Goal: Task Accomplishment & Management: Manage account settings

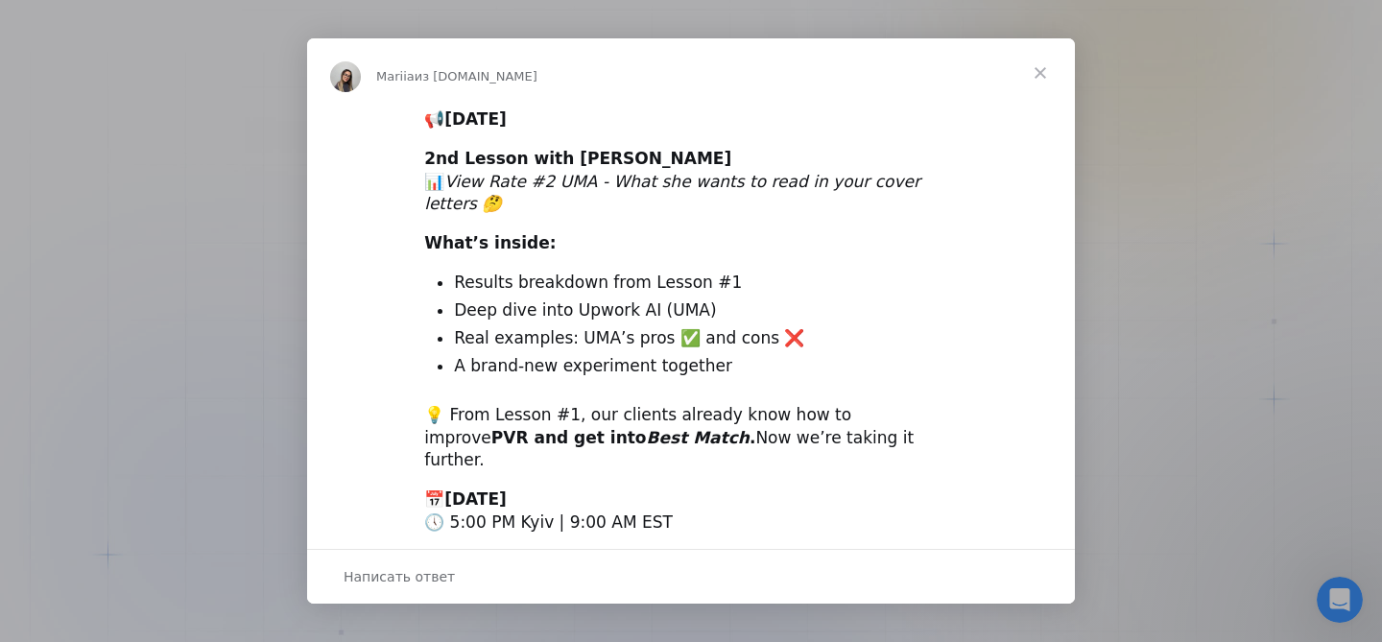
click at [1050, 75] on span "Закрыть" at bounding box center [1040, 72] width 69 height 69
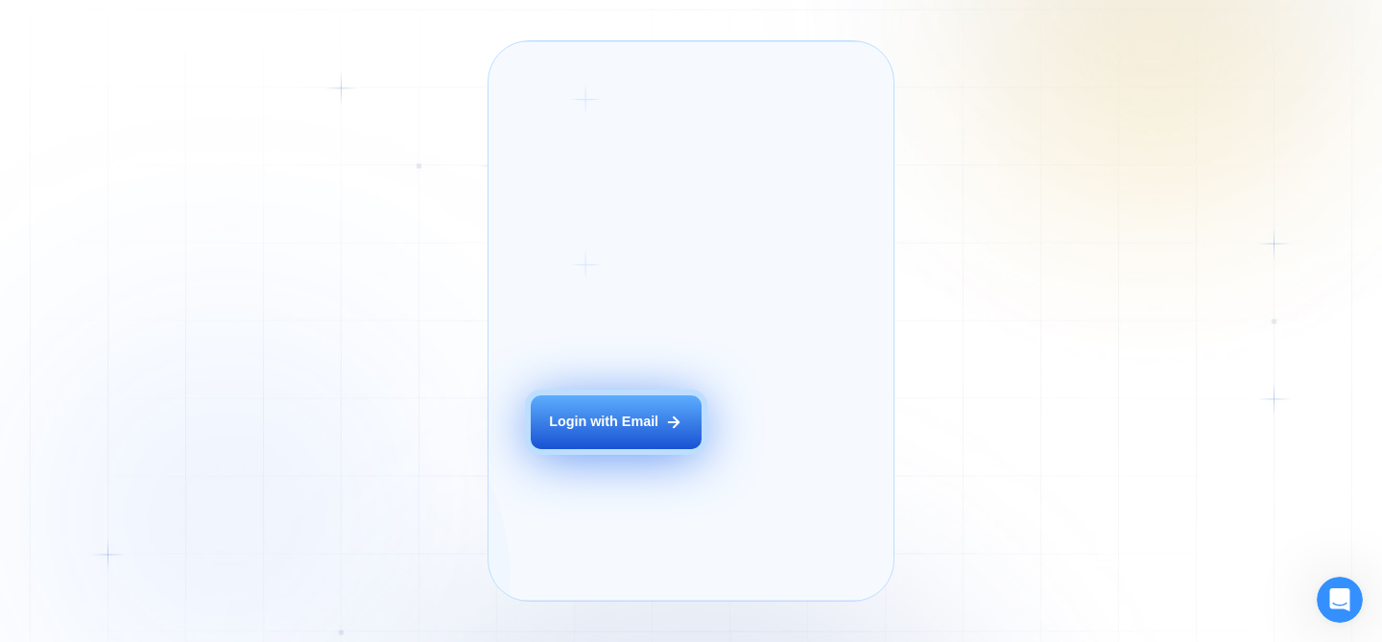
click at [629, 432] on button "Login with Email" at bounding box center [616, 423] width 171 height 54
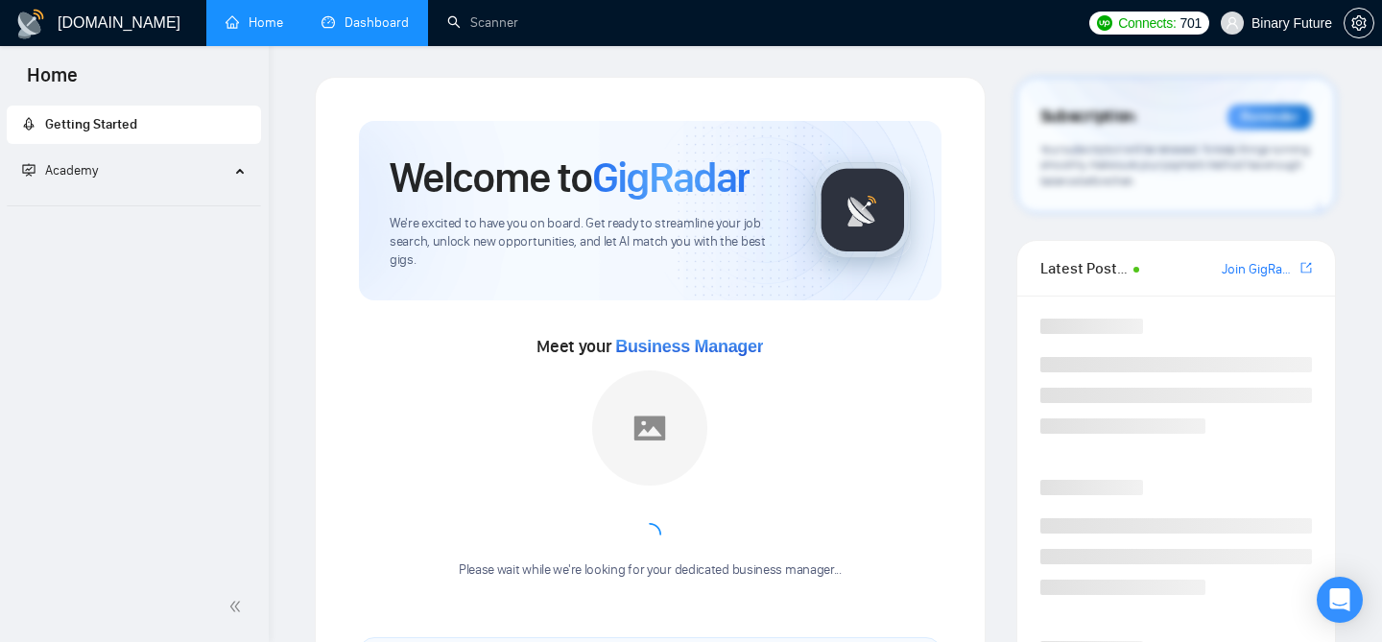
click at [379, 25] on link "Dashboard" at bounding box center [365, 22] width 87 height 16
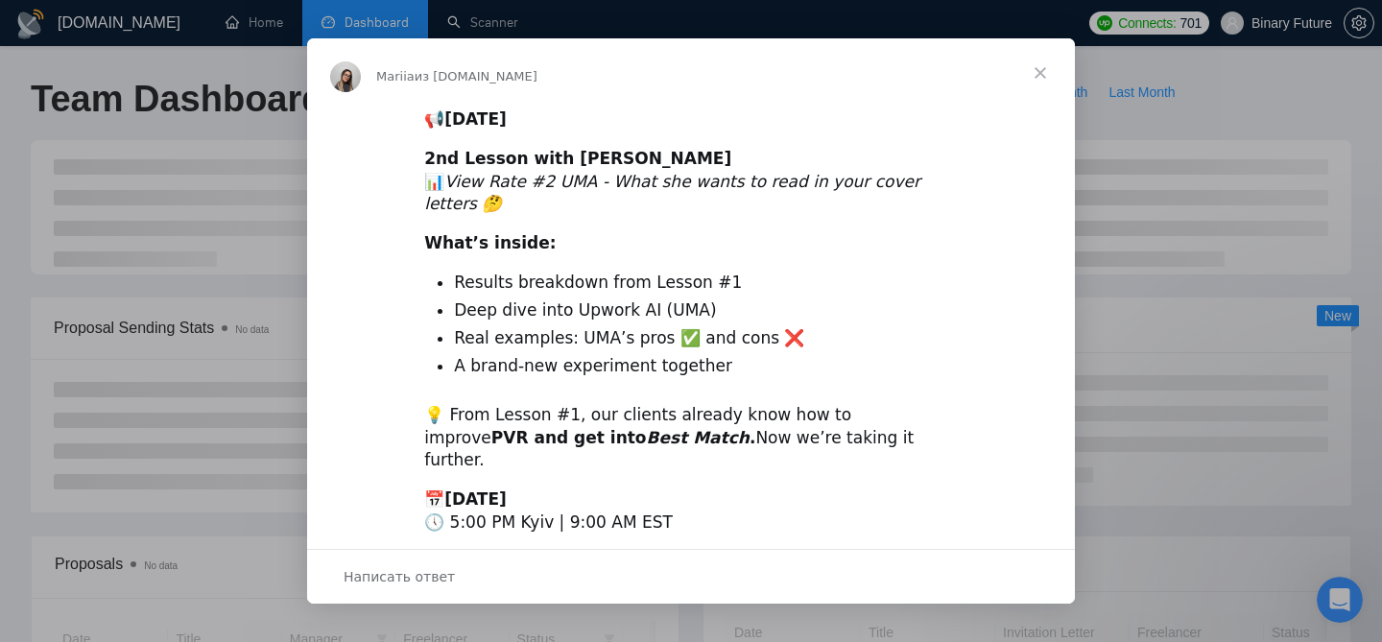
click at [1046, 68] on span "Закрыть" at bounding box center [1040, 72] width 69 height 69
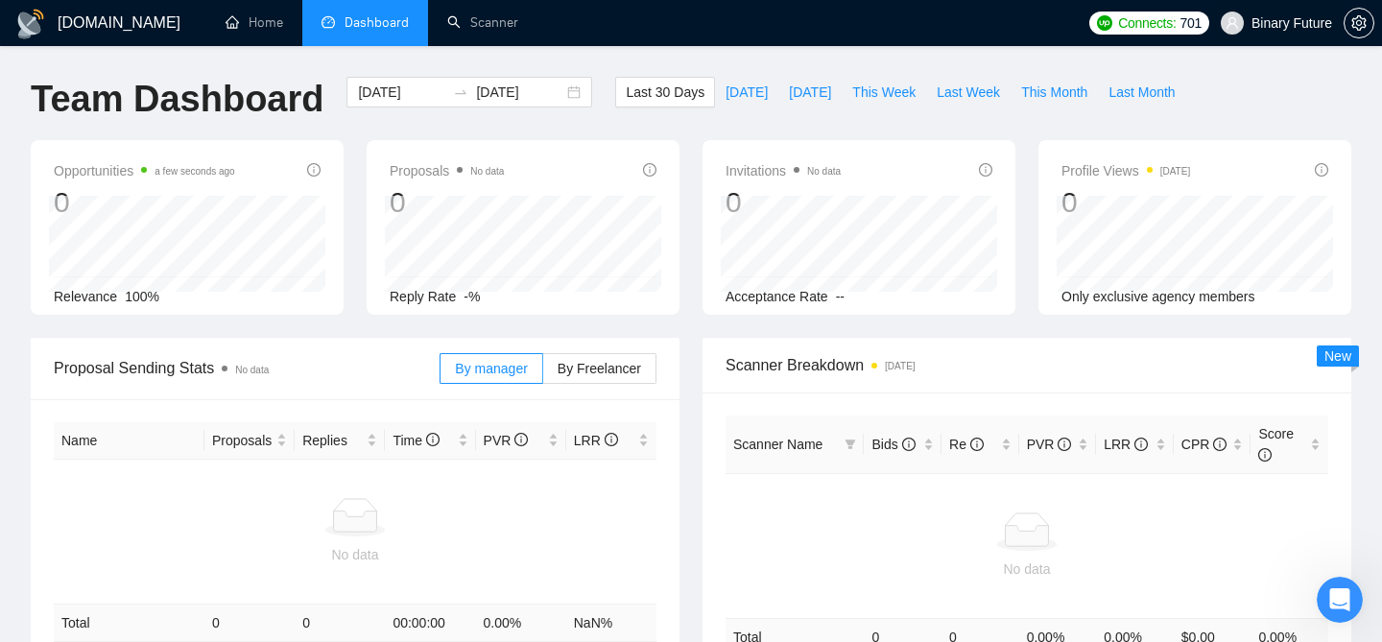
click at [1262, 23] on span "Binary Future" at bounding box center [1292, 23] width 81 height 0
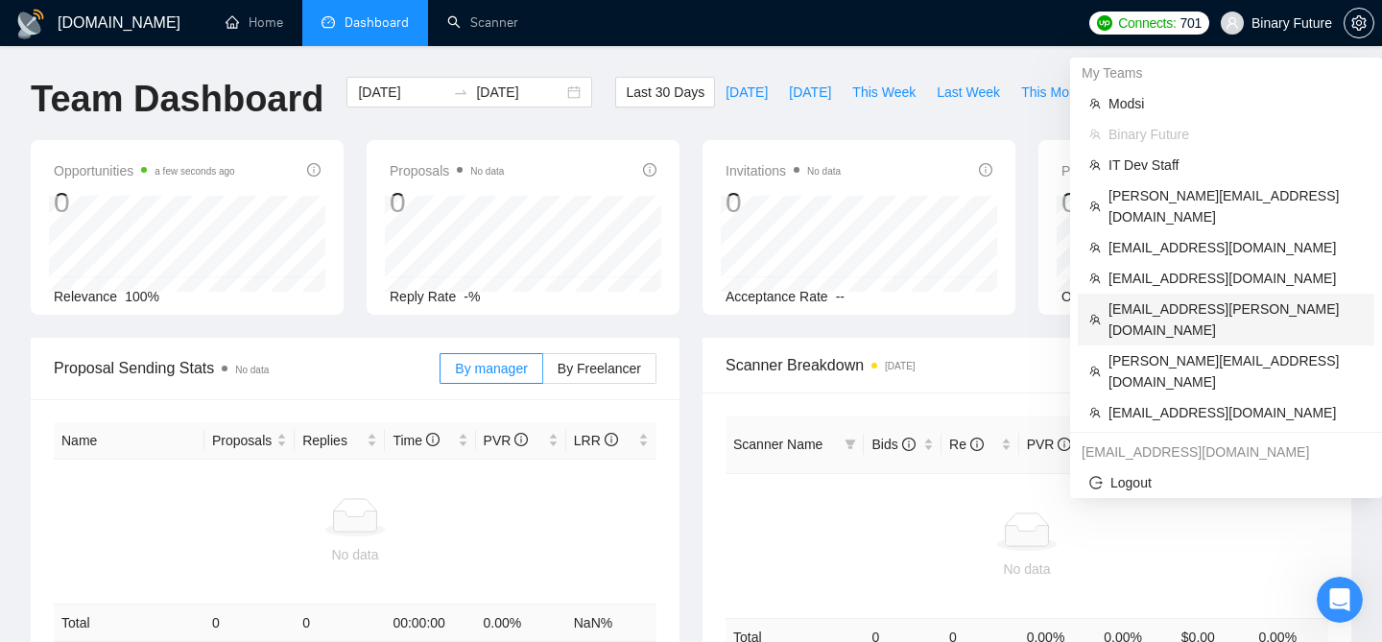
click at [1143, 299] on span "murali.ramakrishnan@naethra.com" at bounding box center [1236, 320] width 254 height 42
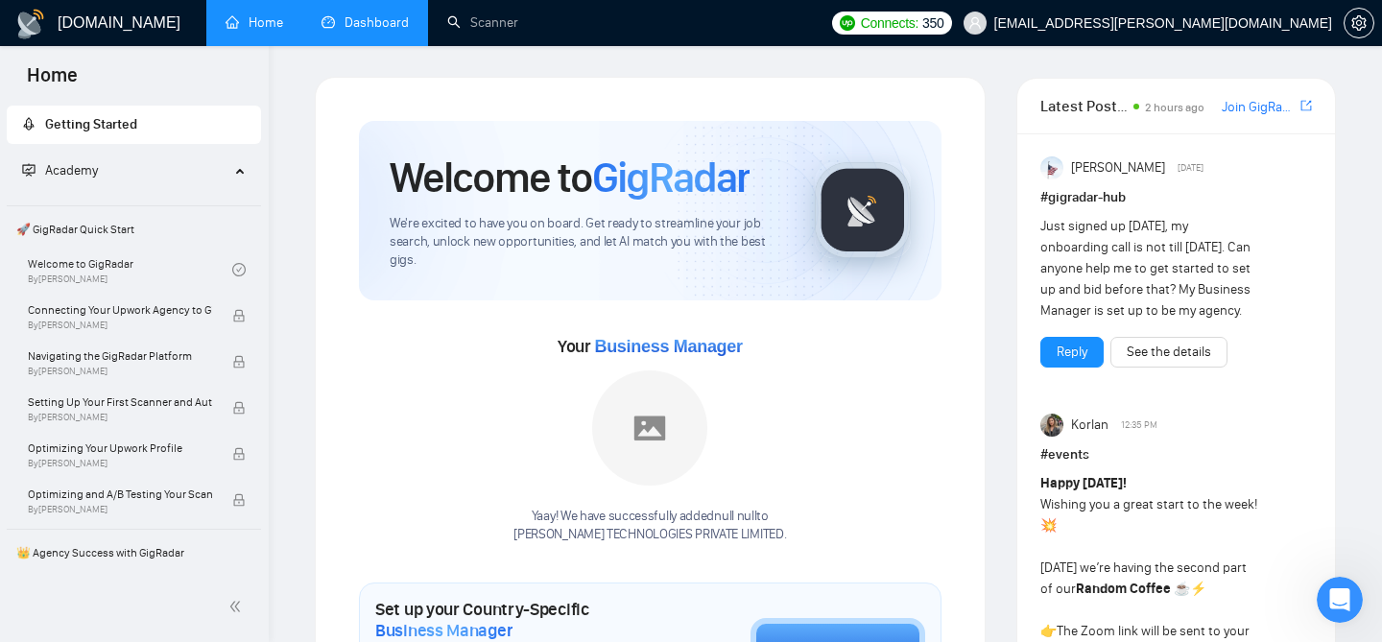
click at [384, 19] on link "Dashboard" at bounding box center [365, 22] width 87 height 16
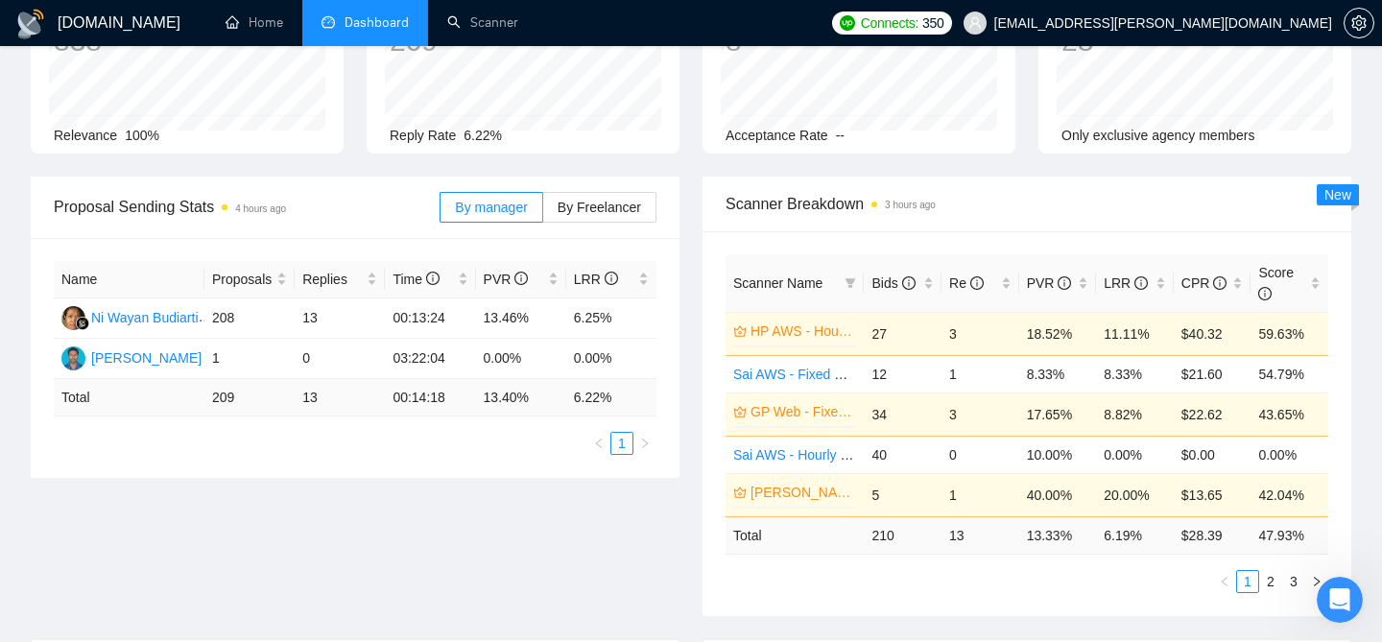
scroll to position [240, 0]
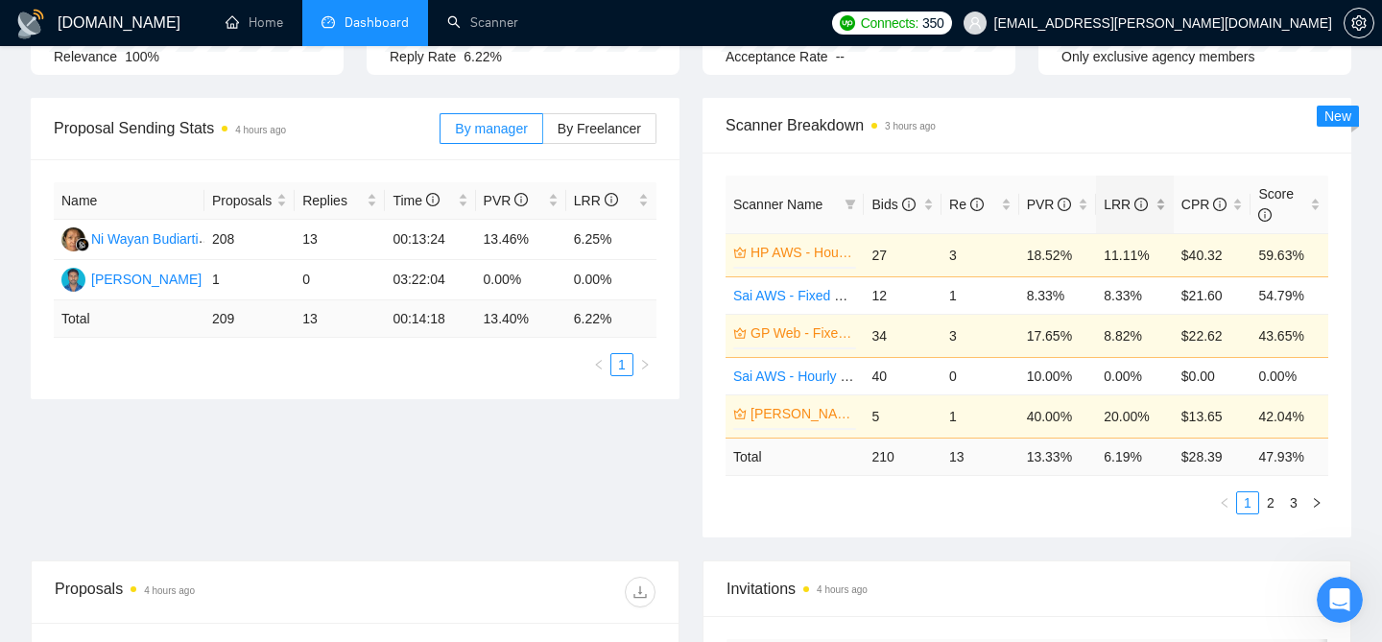
click at [1166, 207] on div "LRR" at bounding box center [1135, 204] width 62 height 21
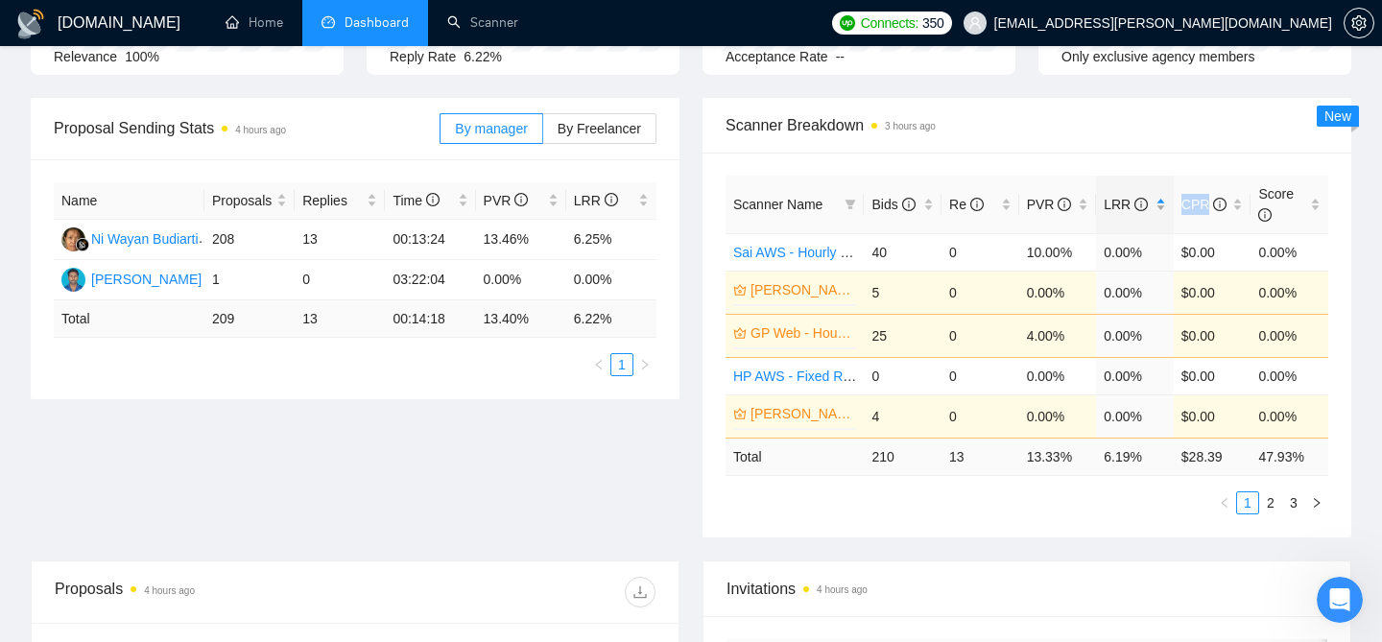
click at [1166, 207] on div "LRR" at bounding box center [1135, 204] width 62 height 21
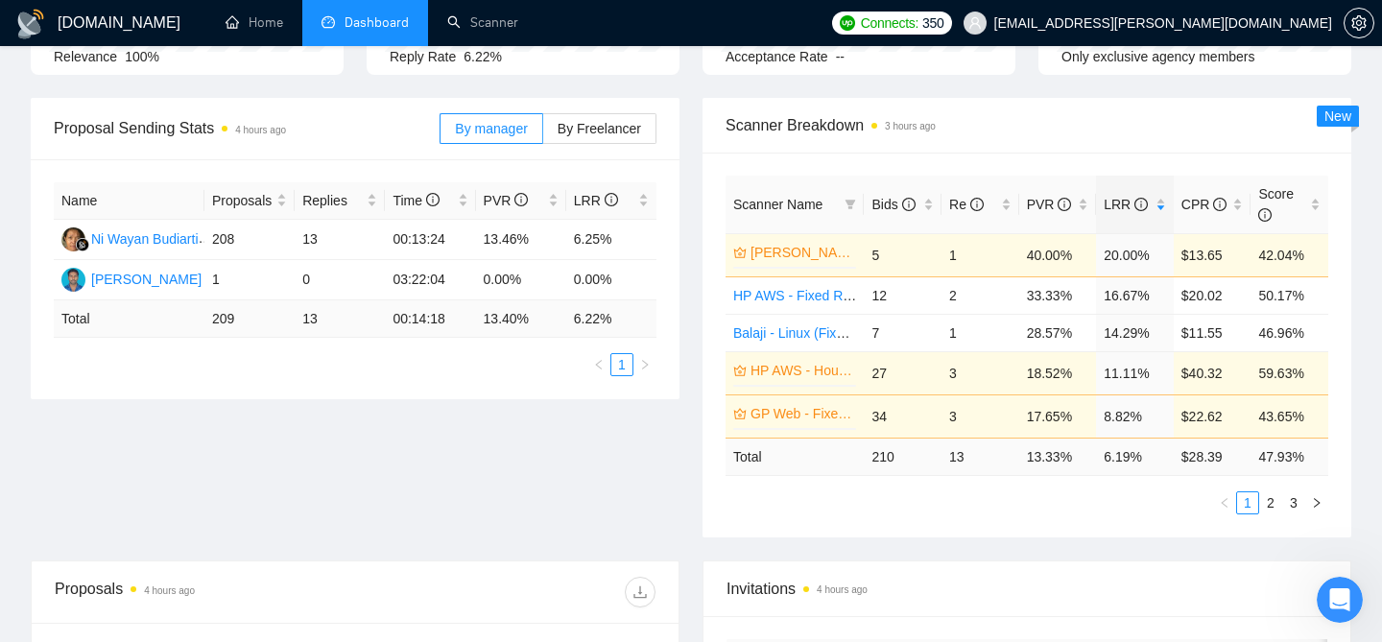
click at [1148, 157] on div "Scanner Name Bids Re PVR LRR CPR Score Raguram - .net (Fixed Cost $100) 0% 5 1 …" at bounding box center [1027, 345] width 649 height 385
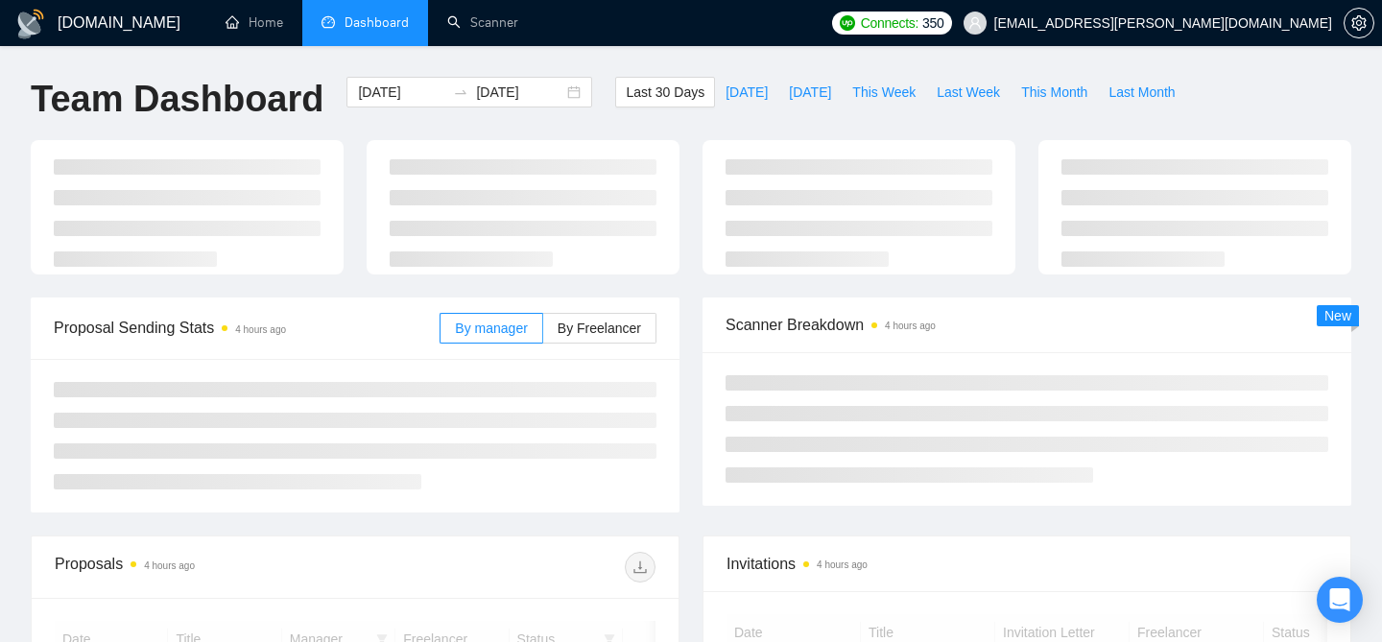
scroll to position [240, 0]
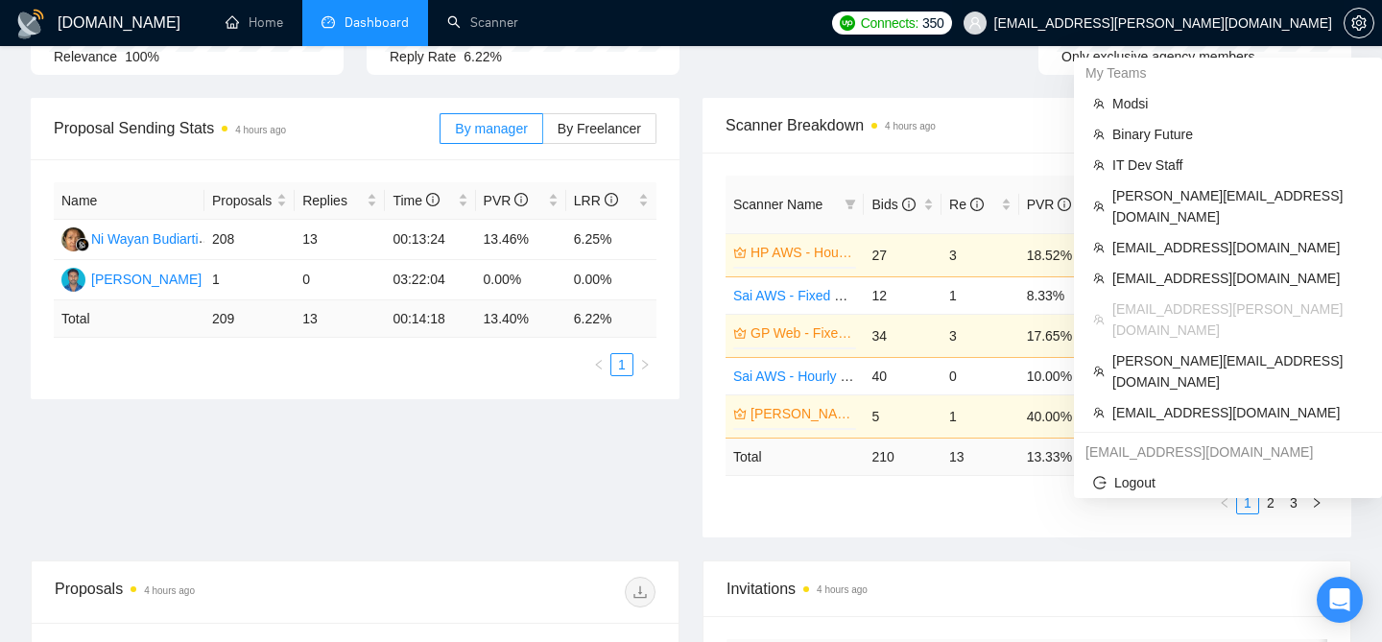
click at [1252, 32] on span "murali.ramakrishnan@naethra.com" at bounding box center [1148, 22] width 392 height 61
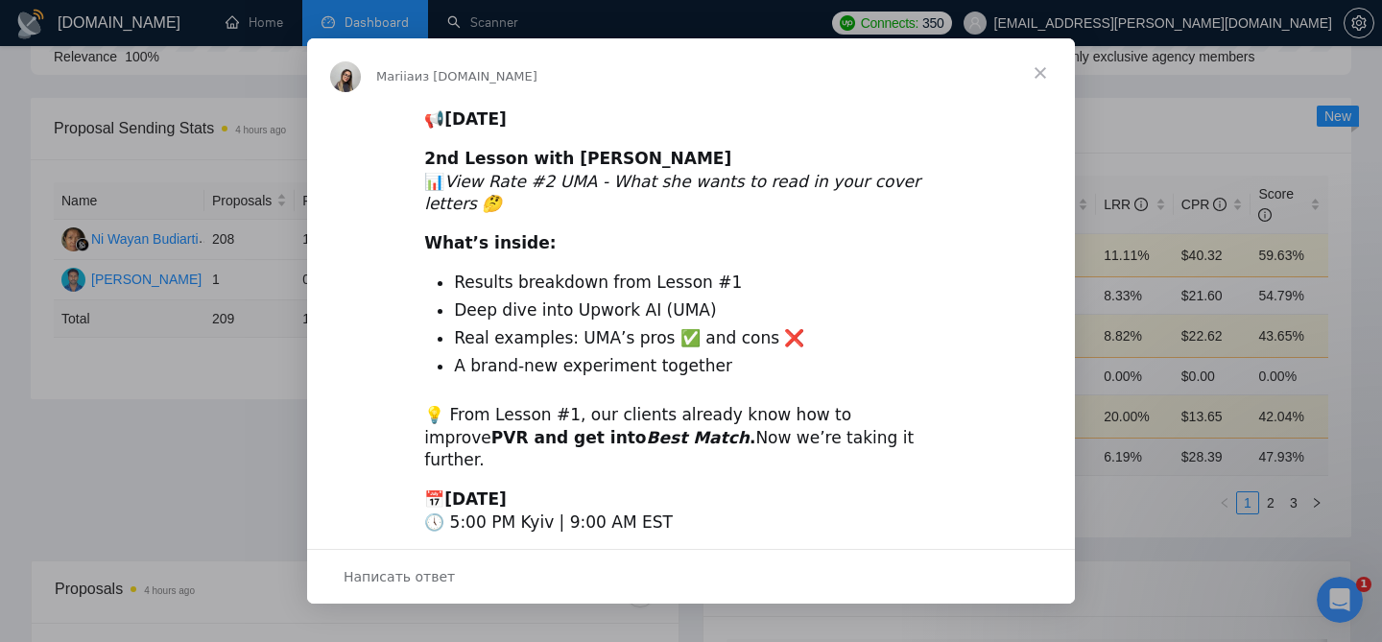
scroll to position [0, 0]
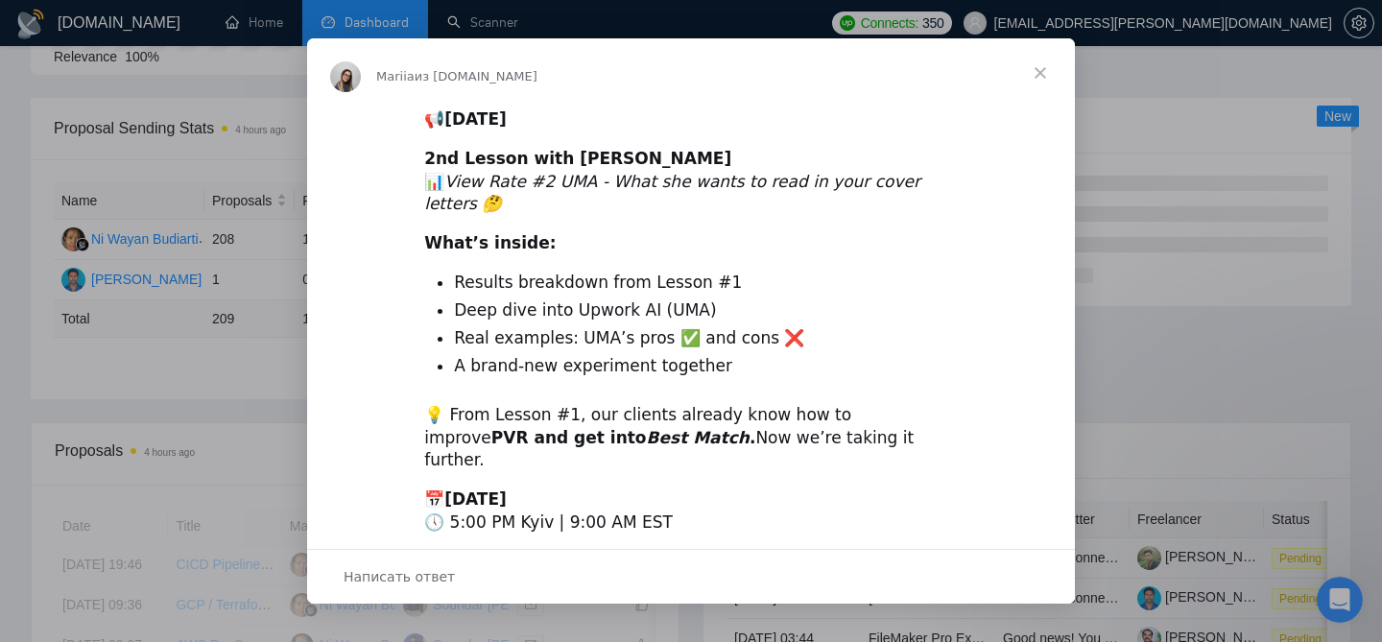
click at [1043, 65] on span "Закрыть" at bounding box center [1040, 72] width 69 height 69
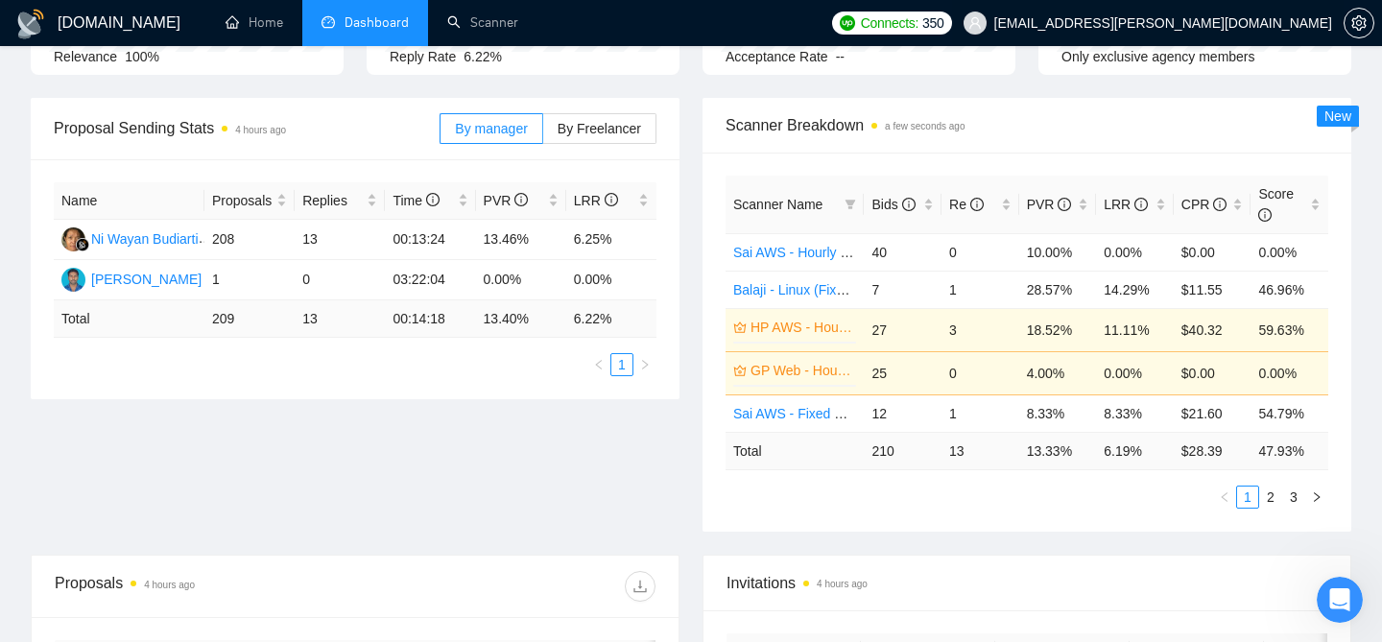
click at [1255, 23] on span "murali.ramakrishnan@naethra.com" at bounding box center [1164, 23] width 338 height 0
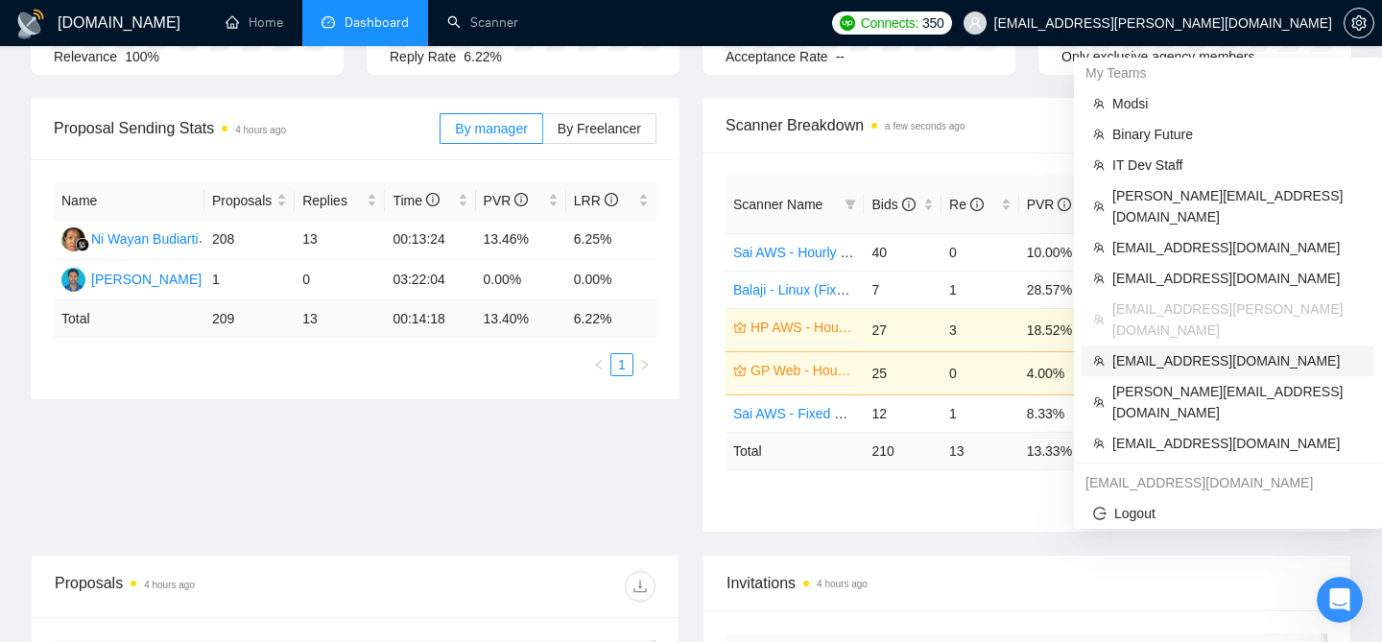
click at [1165, 346] on li "zlazhena@gmail.com" at bounding box center [1228, 361] width 293 height 31
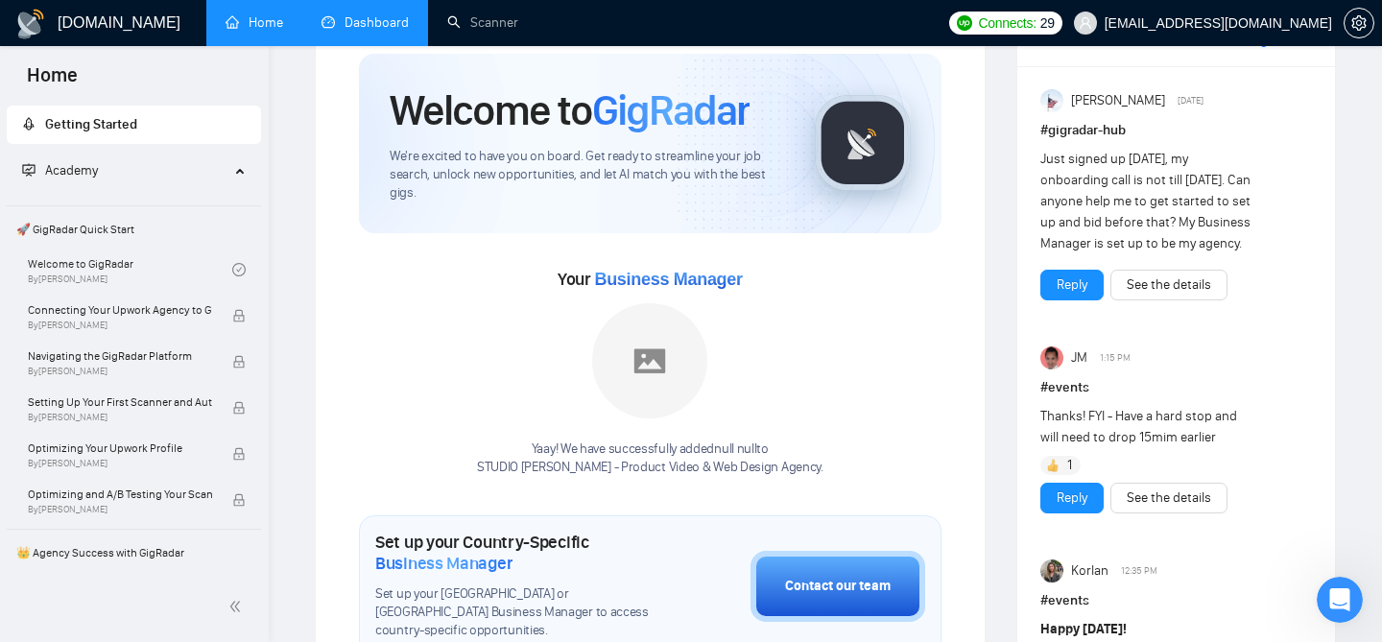
click at [379, 31] on link "Dashboard" at bounding box center [365, 22] width 87 height 16
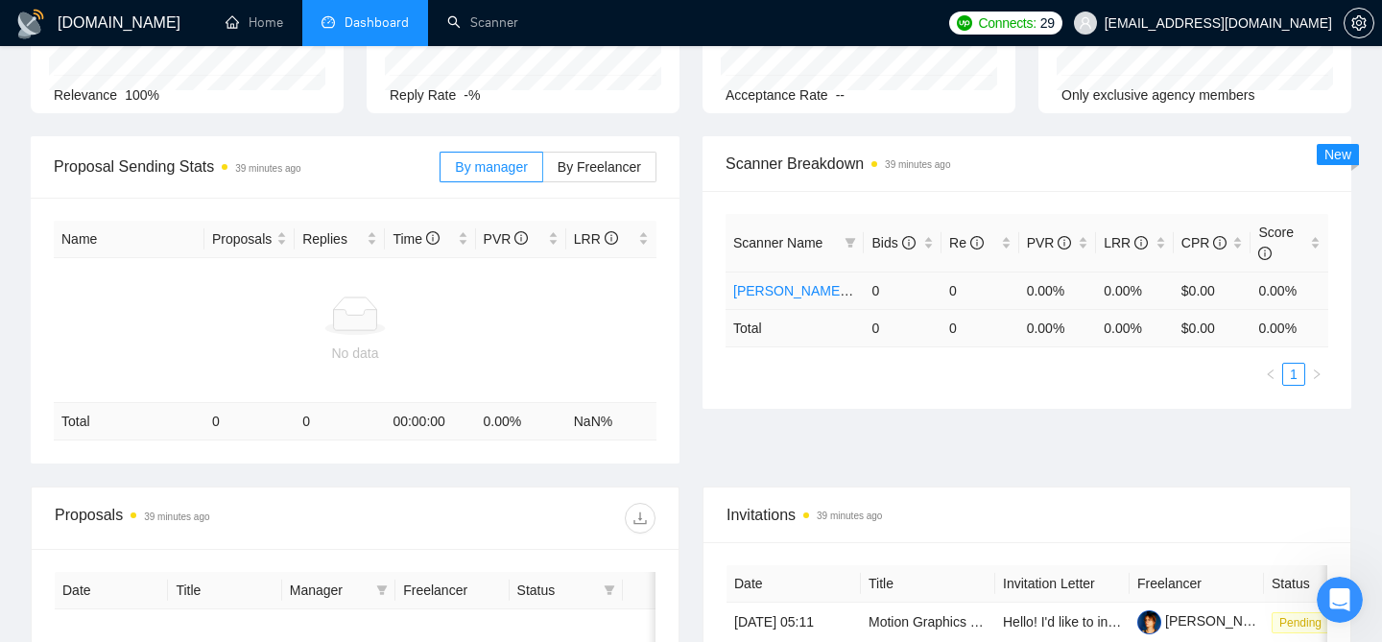
scroll to position [203, 0]
click at [1166, 241] on div "LRR" at bounding box center [1135, 241] width 62 height 21
click at [1166, 242] on div "LRR" at bounding box center [1135, 241] width 62 height 21
click at [1166, 243] on div "LRR" at bounding box center [1135, 241] width 62 height 21
click at [1166, 242] on div "LRR" at bounding box center [1135, 241] width 62 height 21
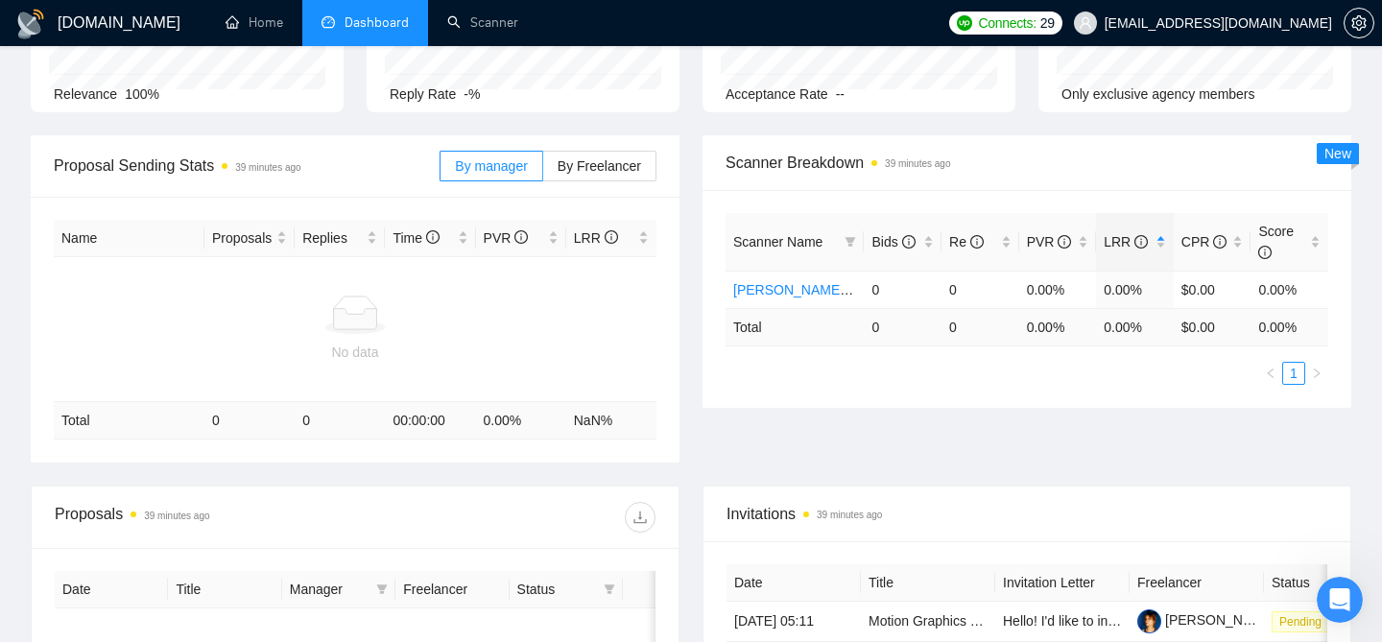
scroll to position [0, 0]
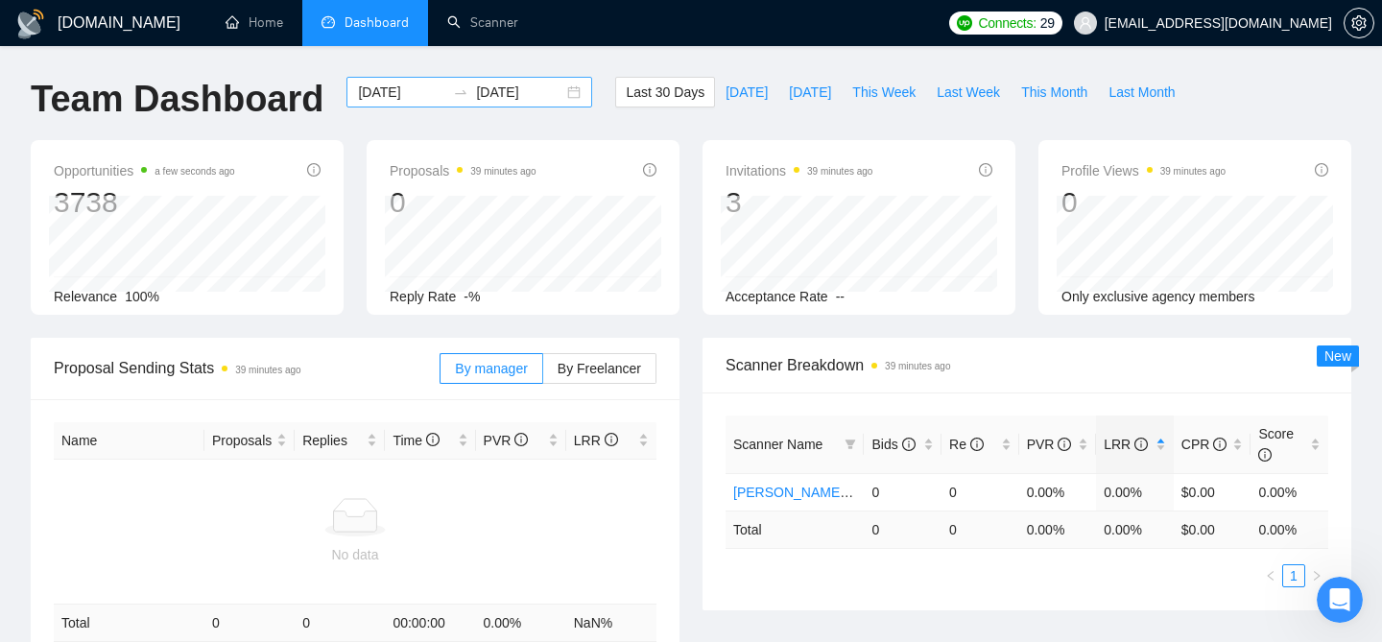
click at [563, 94] on div "2025-08-23 2025-09-22" at bounding box center [470, 92] width 246 height 31
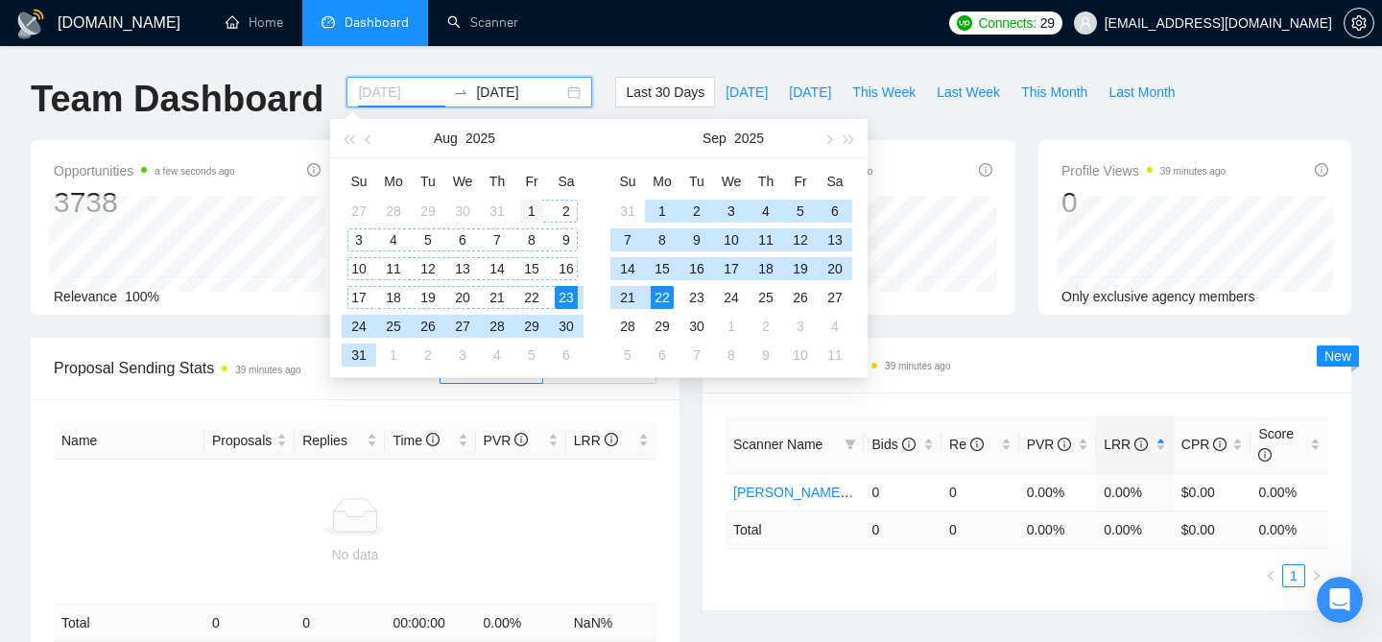
type input "2025-08-01"
click at [529, 215] on div "1" at bounding box center [531, 211] width 23 height 23
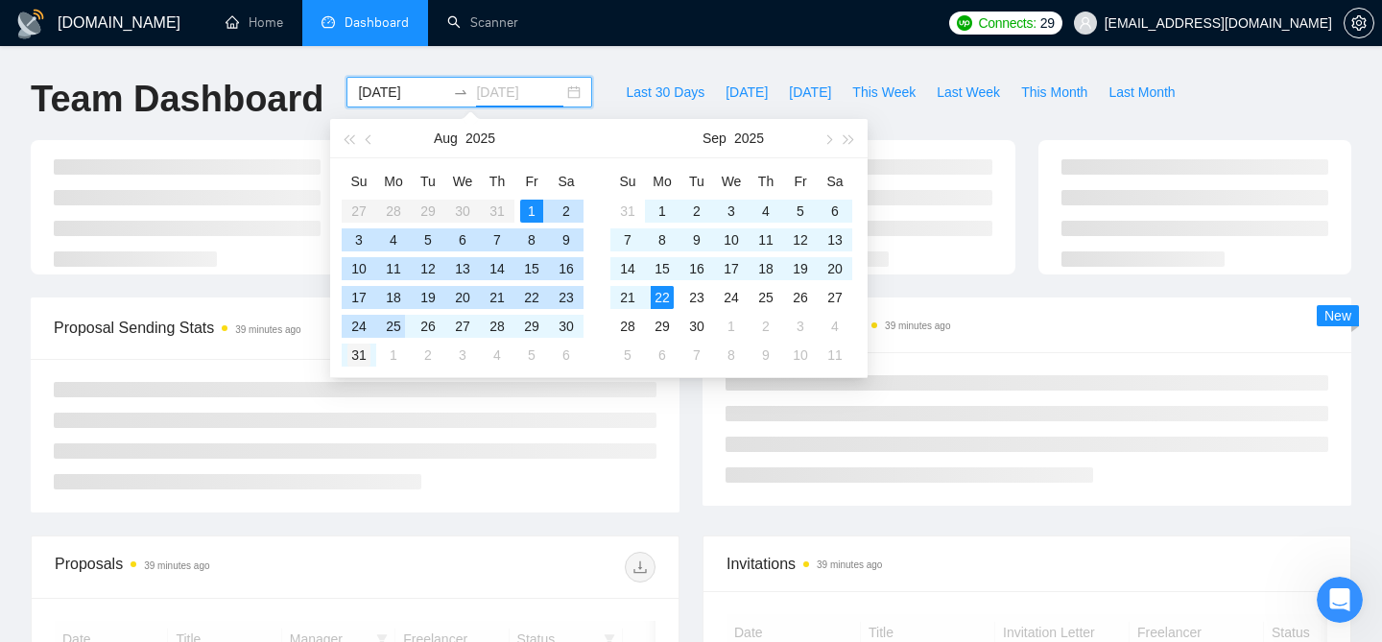
type input "2025-08-31"
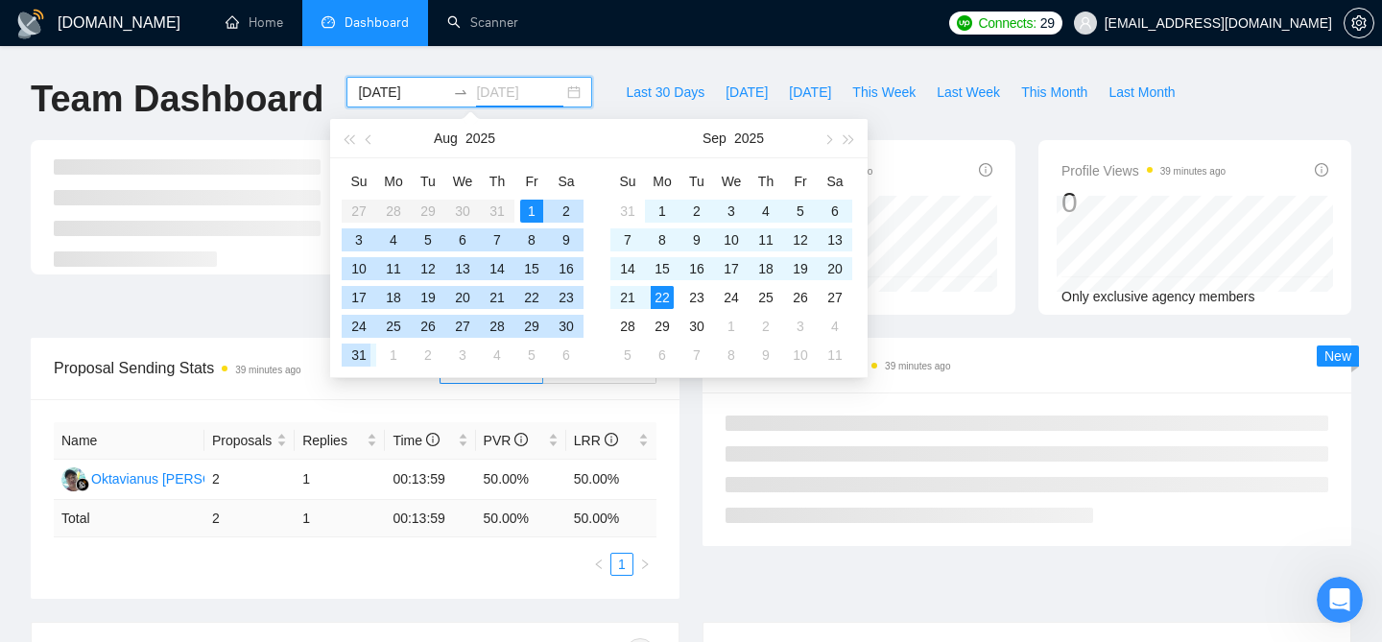
click at [362, 352] on div "31" at bounding box center [359, 355] width 23 height 23
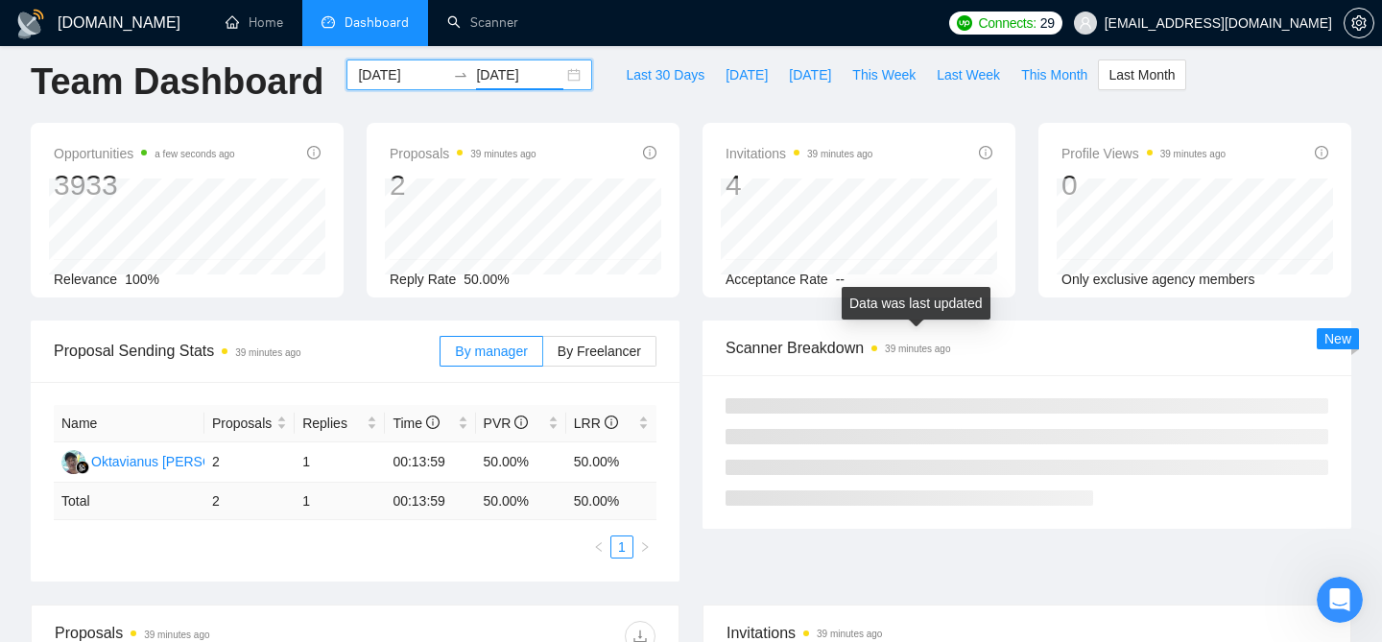
scroll to position [42, 0]
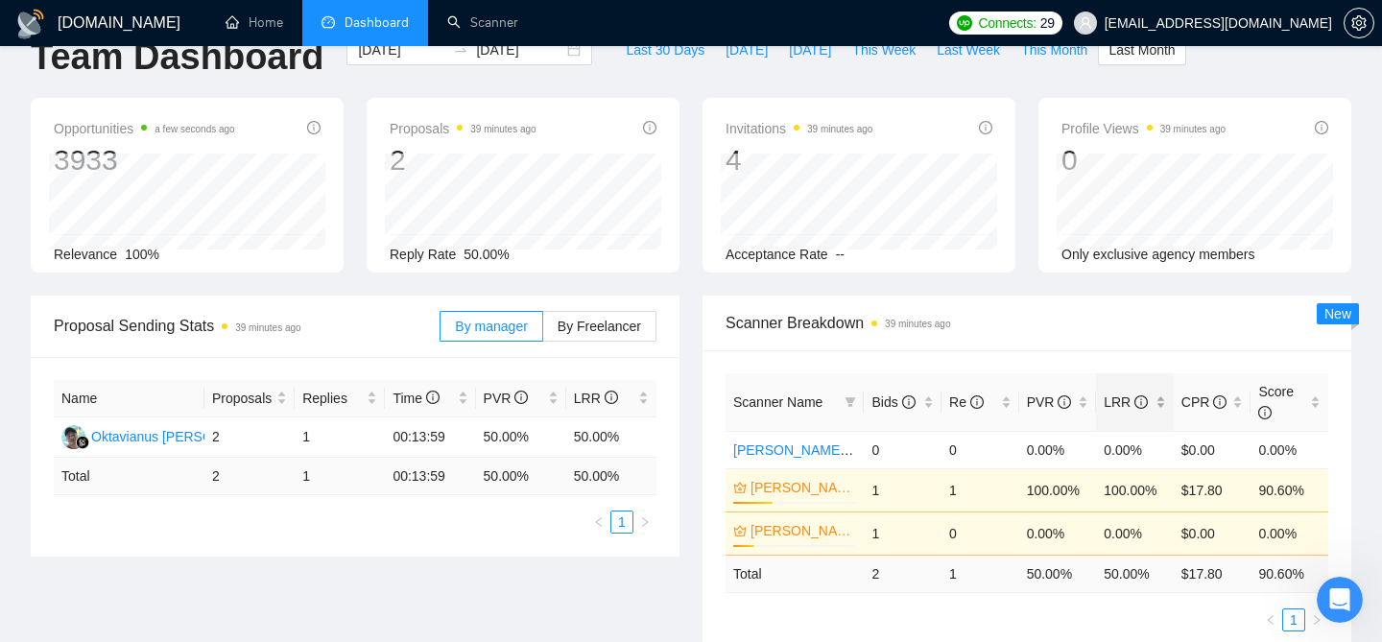
click at [1163, 394] on div "LRR" at bounding box center [1135, 402] width 62 height 21
click at [1164, 397] on div "LRR" at bounding box center [1135, 402] width 62 height 21
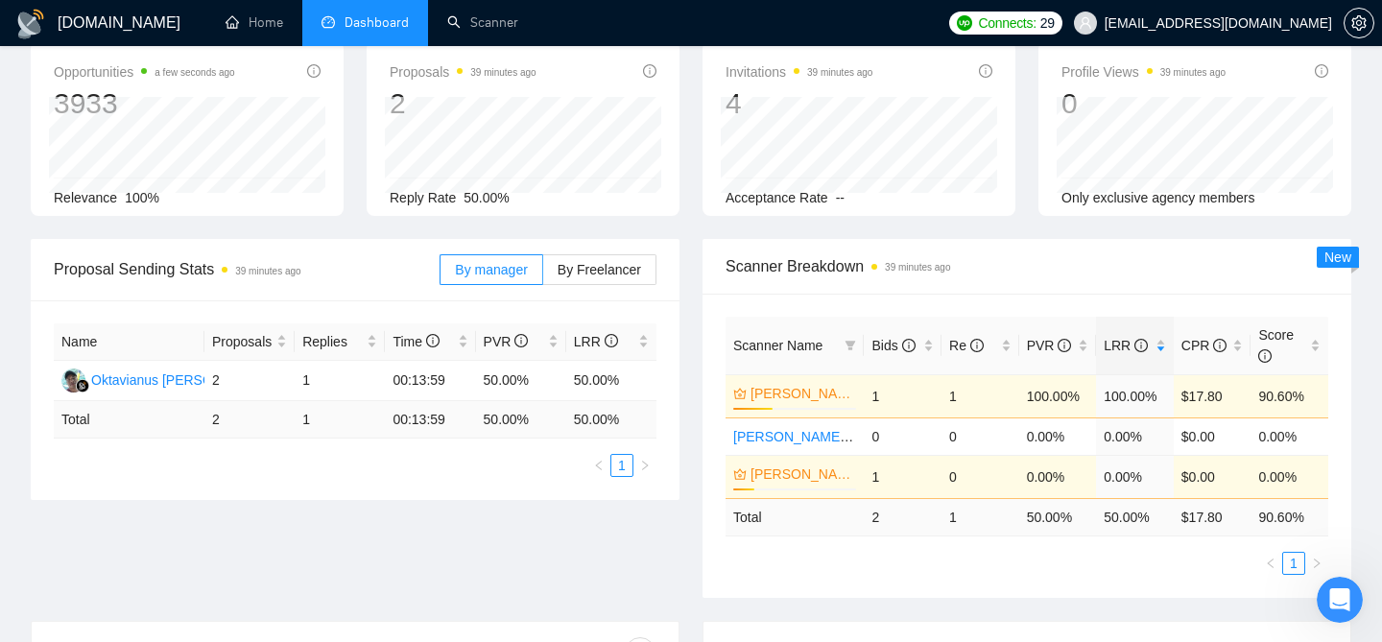
scroll to position [100, 0]
click at [875, 601] on div "Proposal Sending Stats 39 minutes ago By manager By Freelancer Name Proposals R…" at bounding box center [691, 429] width 1344 height 382
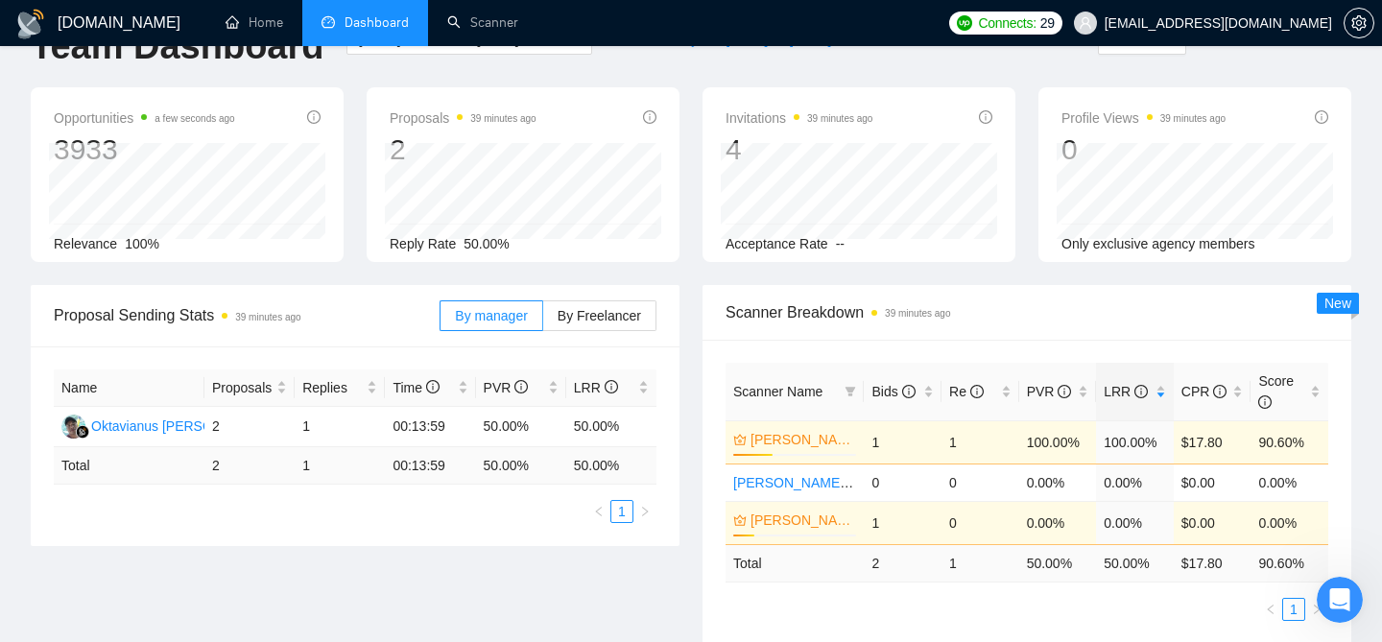
scroll to position [0, 0]
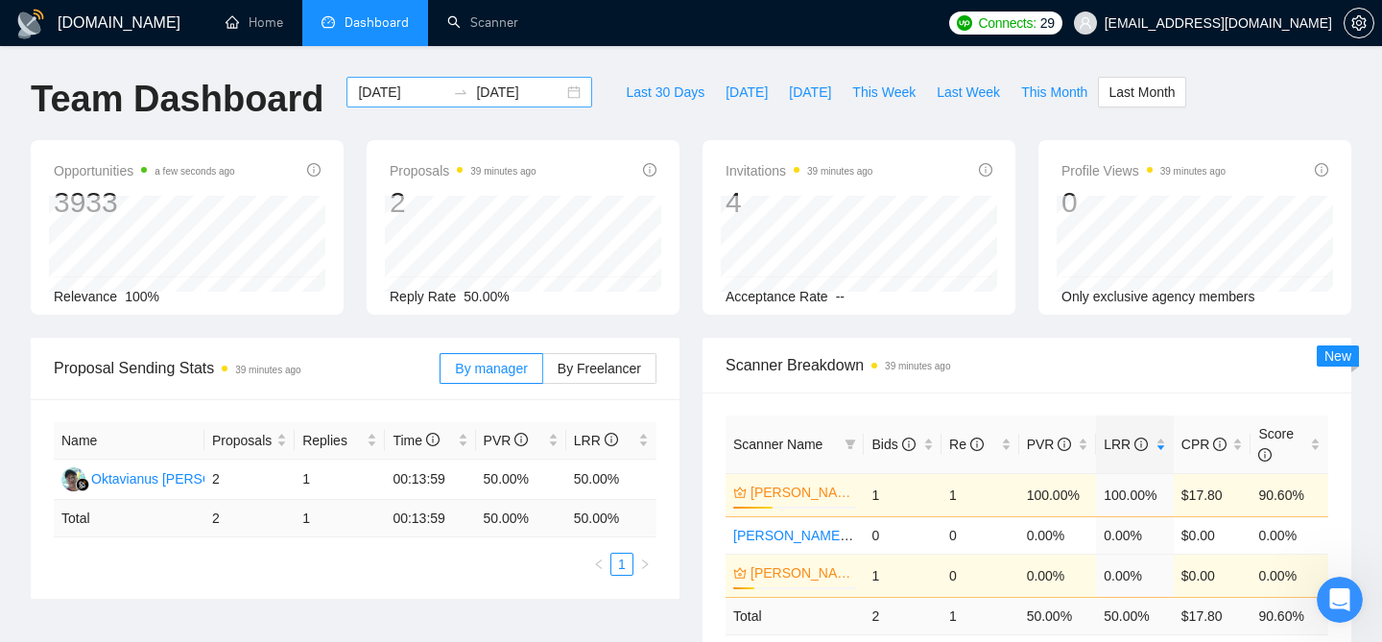
click at [551, 92] on div "2025-08-01 2025-08-31" at bounding box center [470, 92] width 246 height 31
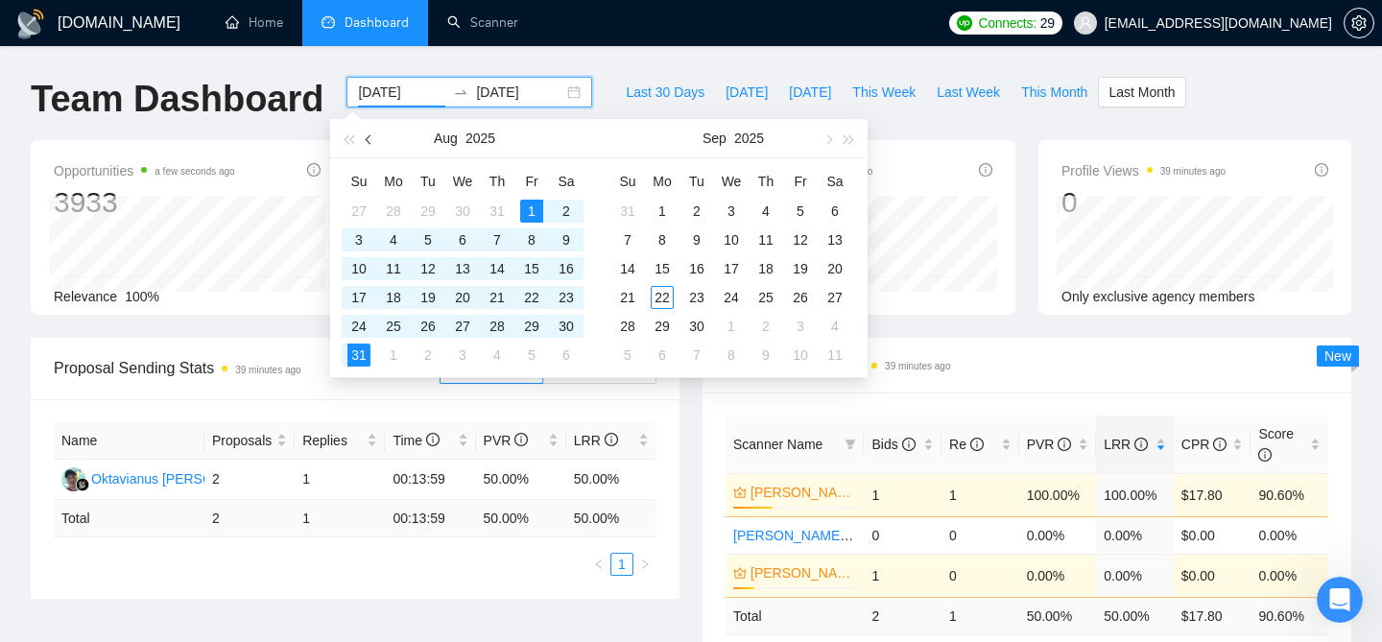
click at [368, 129] on button "button" at bounding box center [369, 138] width 21 height 38
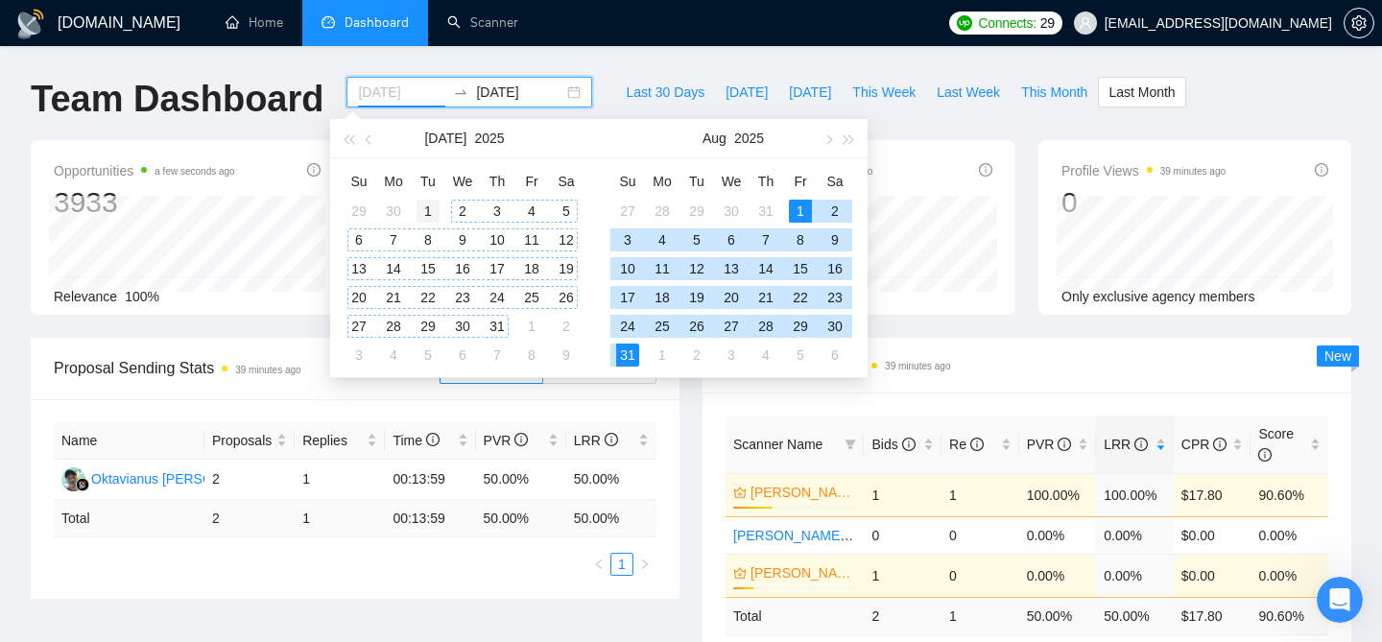
type input "2025-07-01"
click at [424, 211] on div "1" at bounding box center [428, 211] width 23 height 23
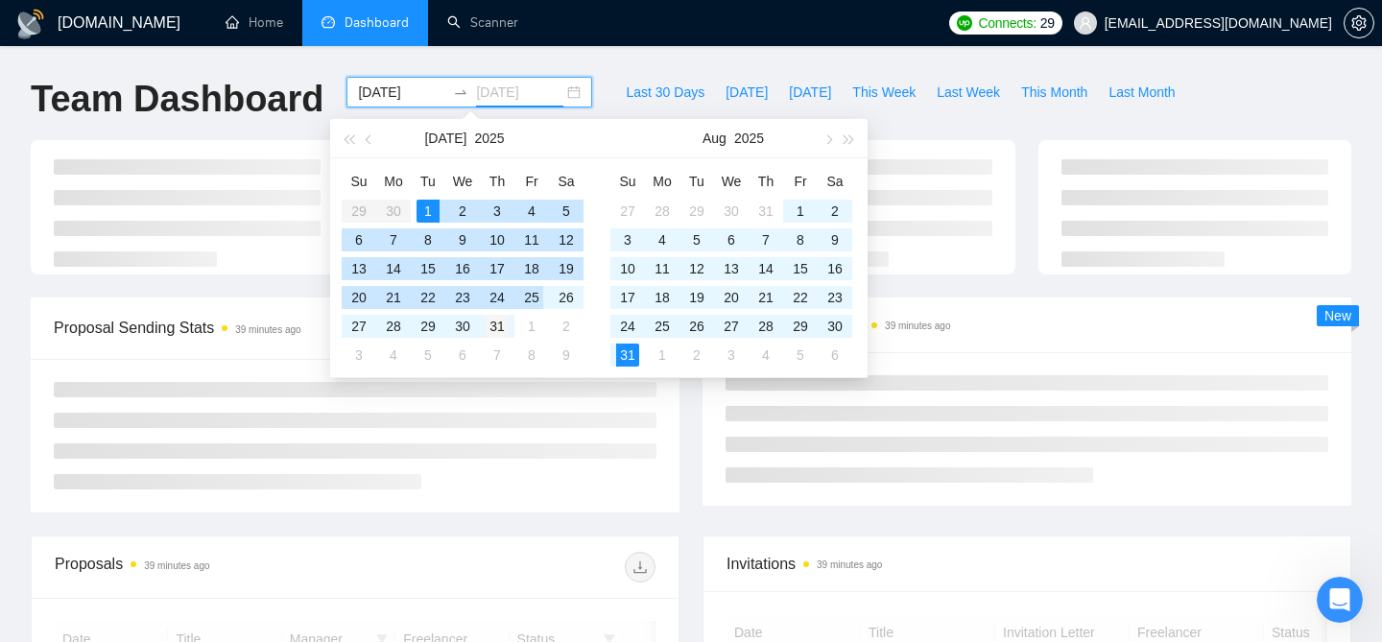
type input "2025-07-31"
click at [486, 323] on div "31" at bounding box center [497, 326] width 23 height 23
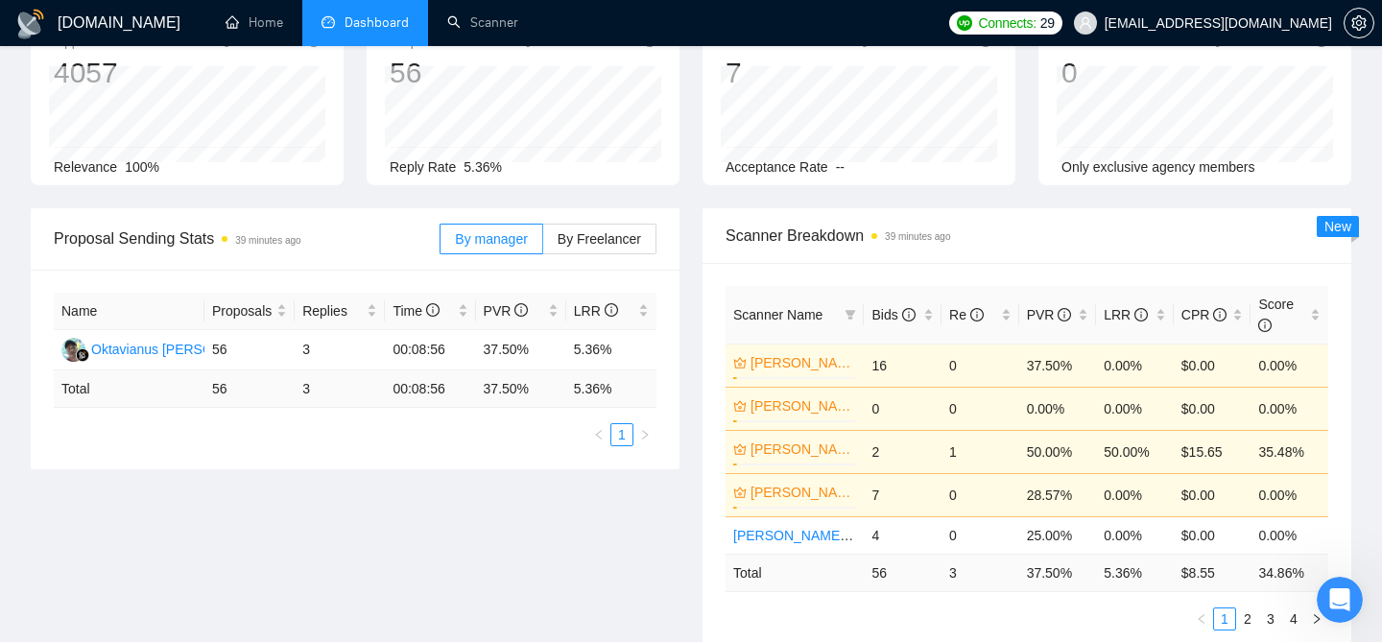
scroll to position [136, 0]
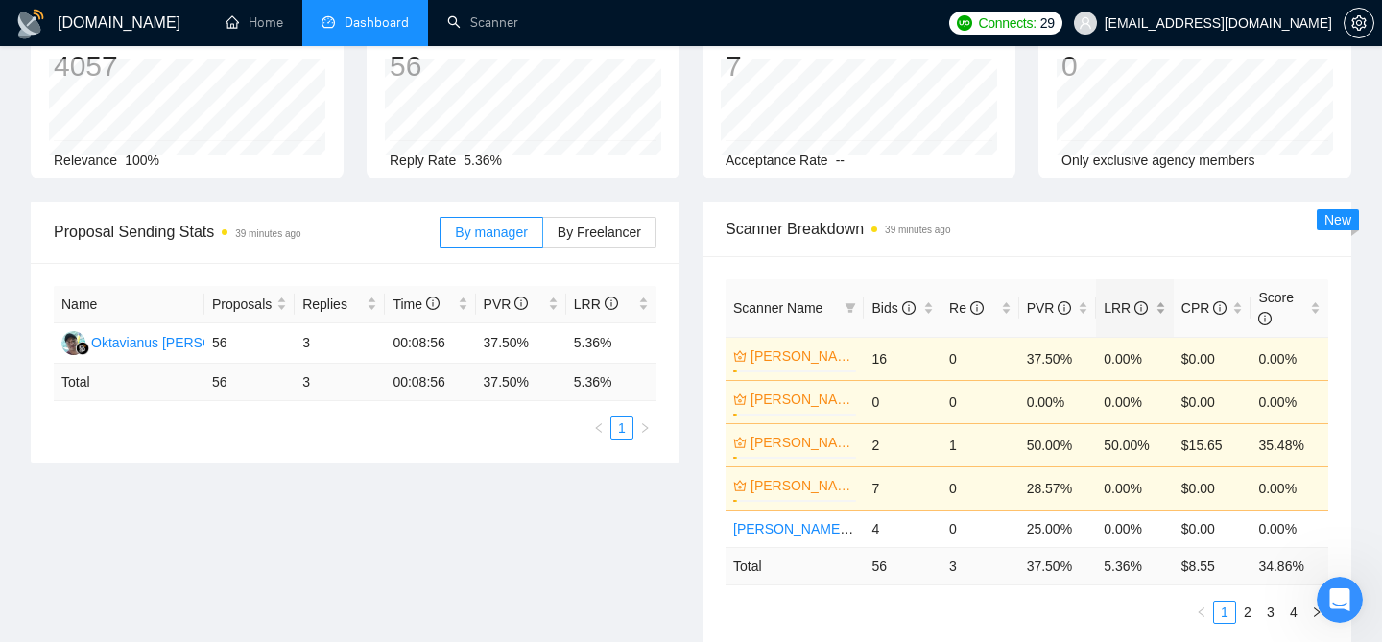
click at [1158, 311] on div "LRR" at bounding box center [1135, 308] width 62 height 21
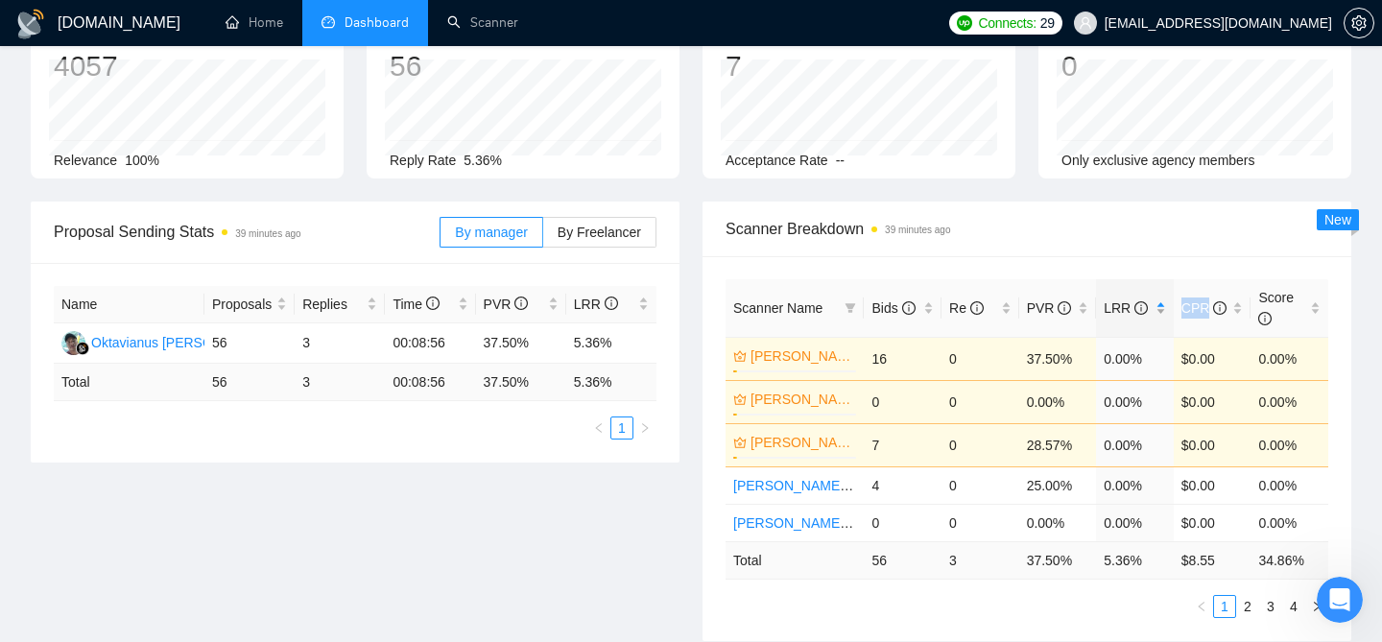
click at [1160, 312] on div "LRR" at bounding box center [1135, 308] width 62 height 21
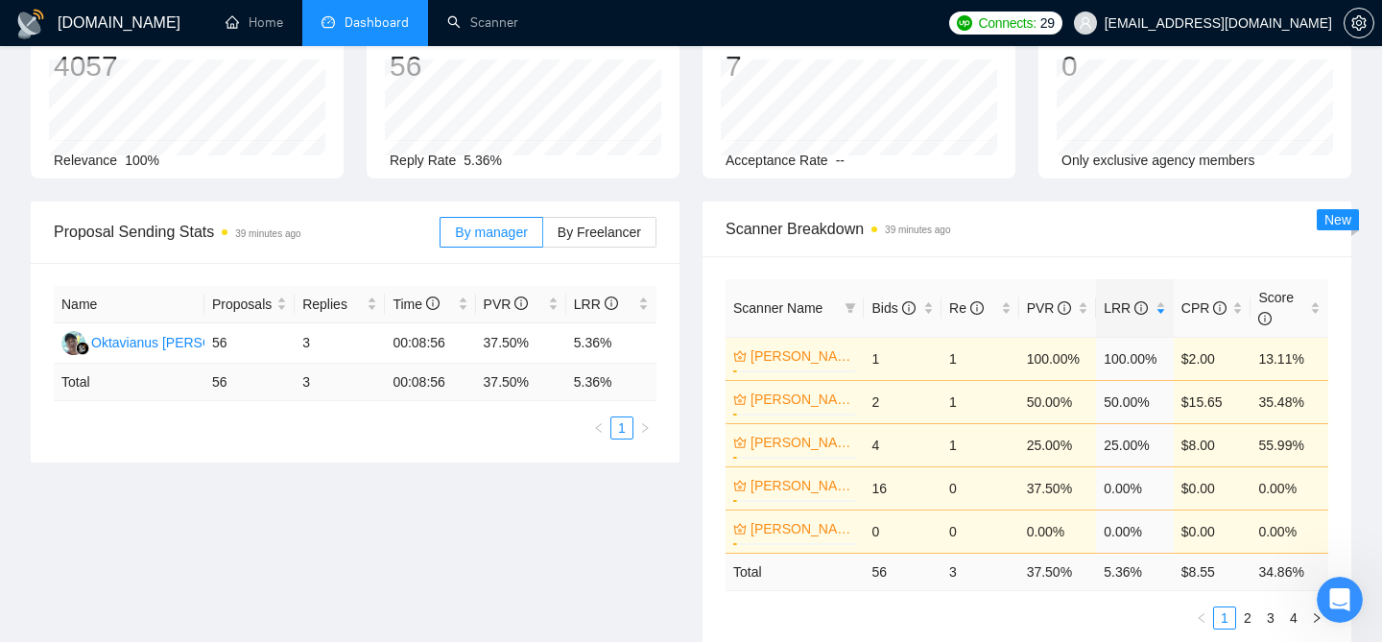
click at [1133, 232] on span "Scanner Breakdown 39 minutes ago" at bounding box center [1027, 229] width 603 height 24
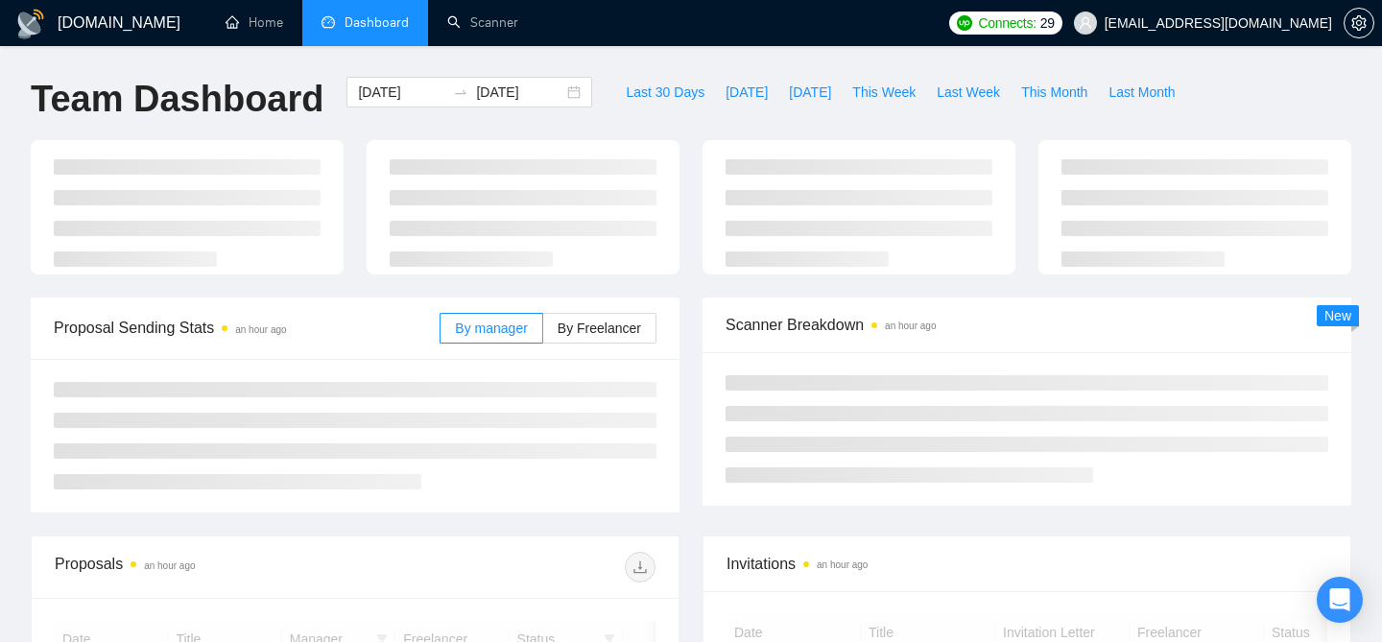
scroll to position [136, 0]
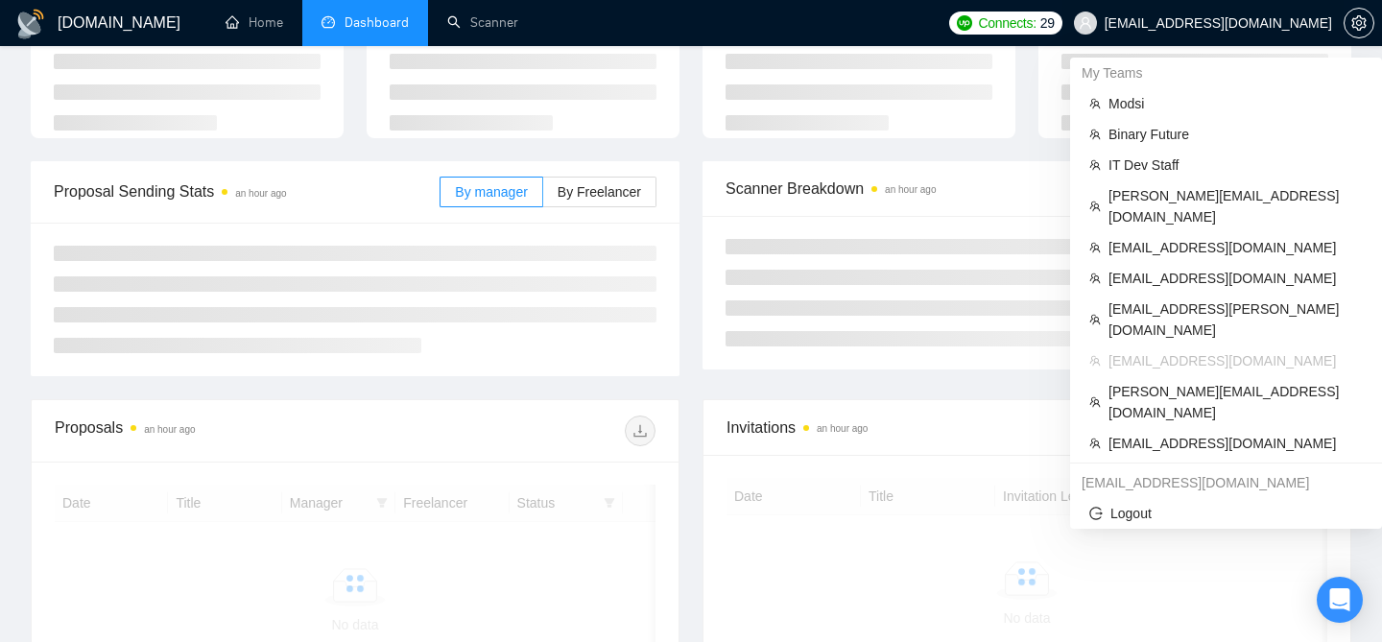
click at [1263, 23] on span "zlazhena@gmail.com" at bounding box center [1219, 23] width 228 height 0
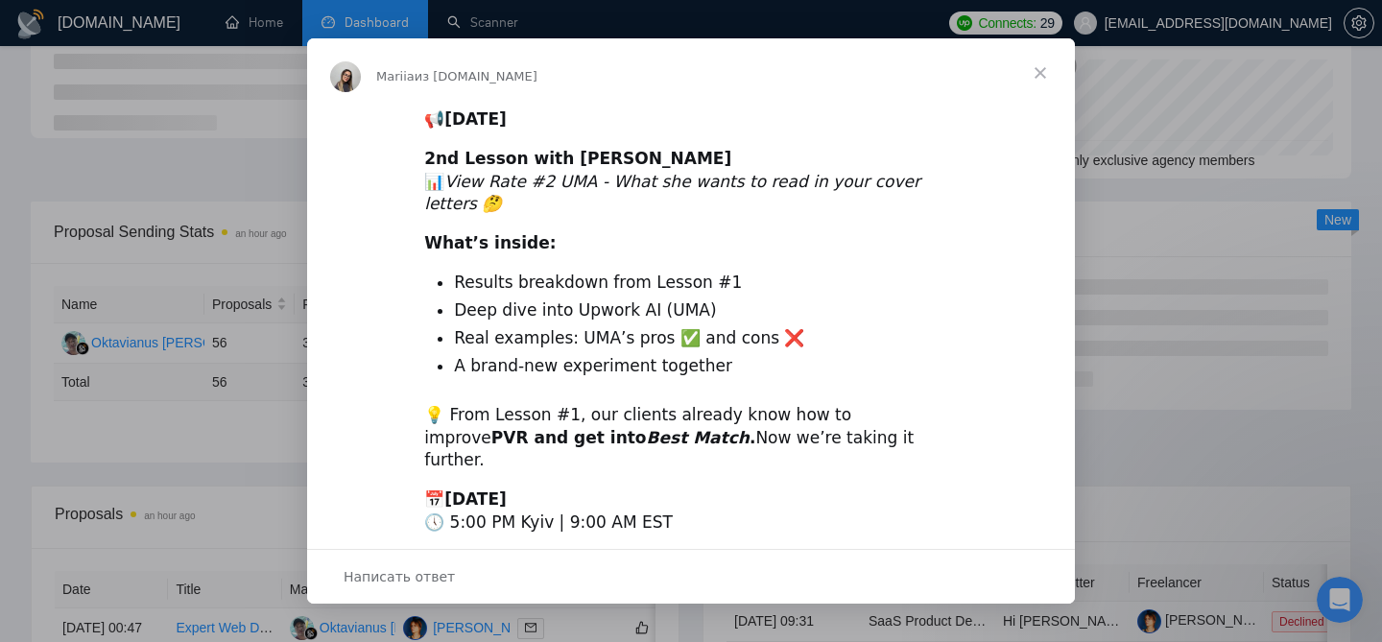
scroll to position [0, 0]
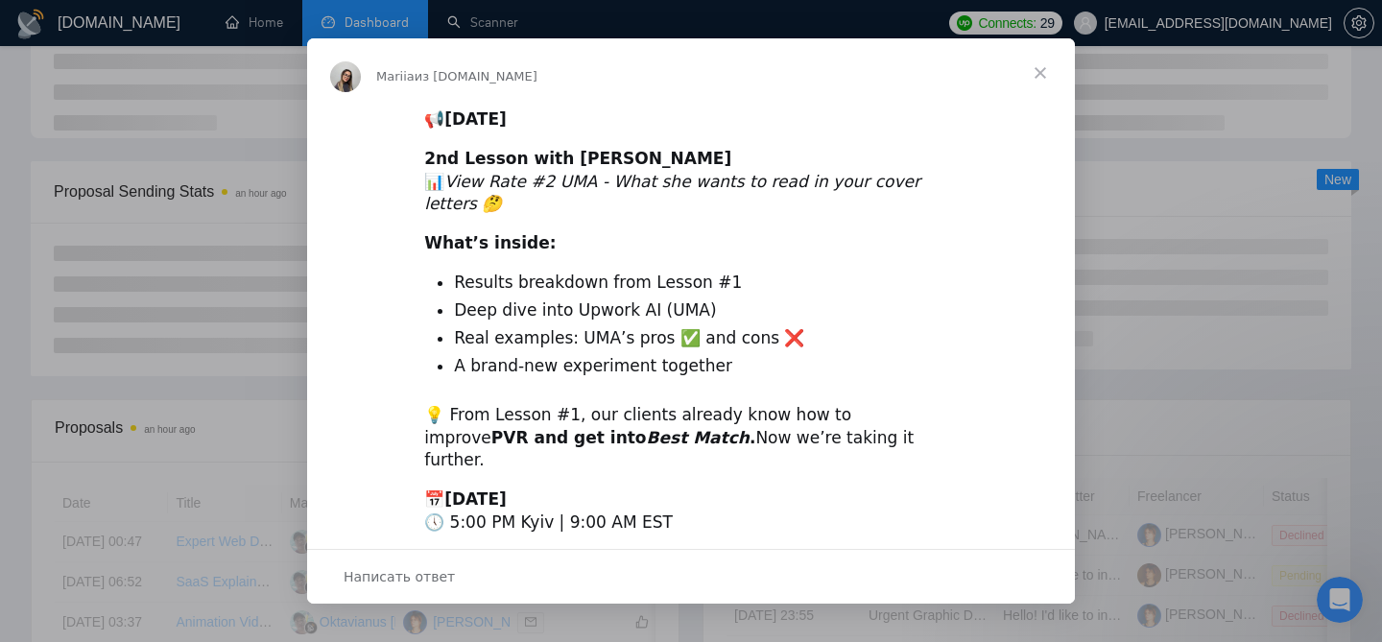
click at [1045, 69] on span "Закрыть" at bounding box center [1040, 72] width 69 height 69
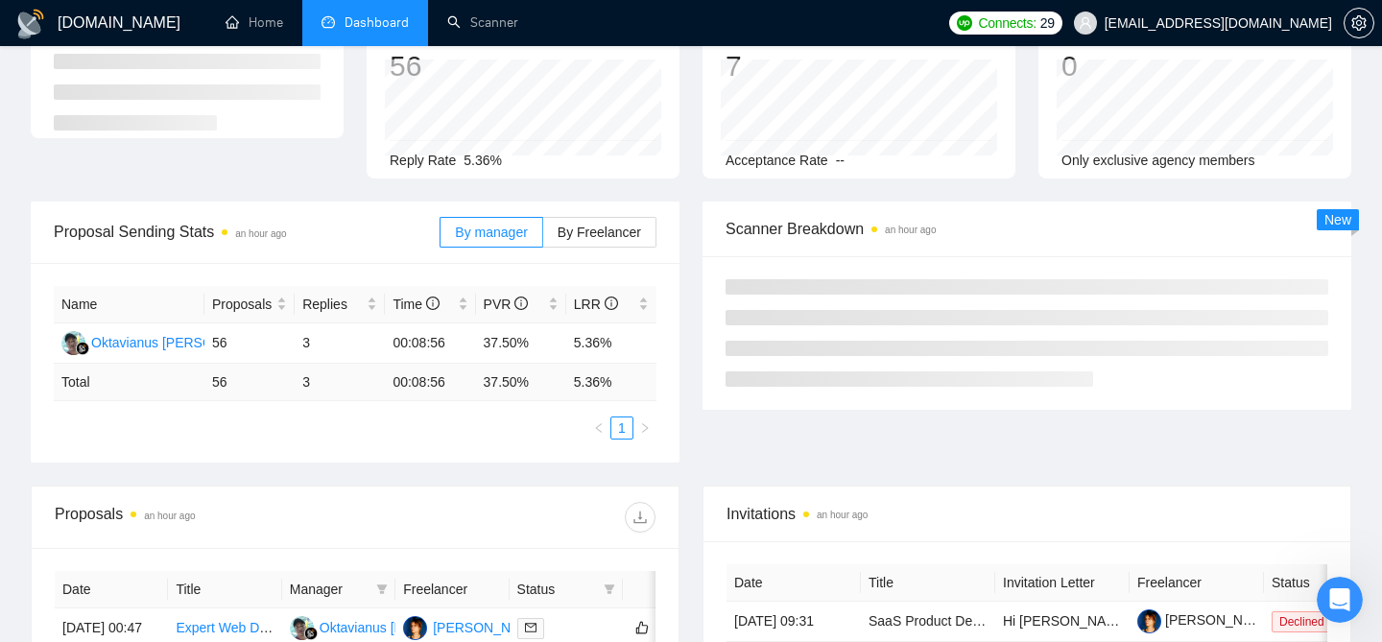
click at [1214, 23] on span "zlazhena@gmail.com" at bounding box center [1219, 23] width 228 height 0
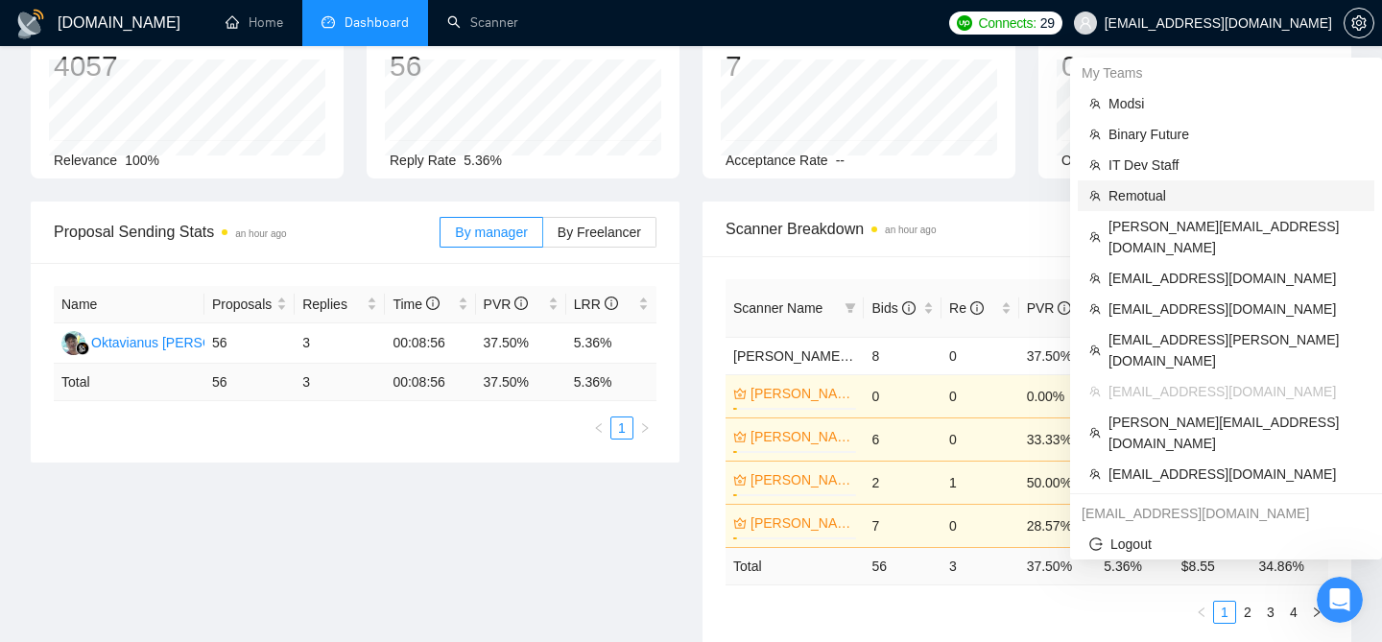
click at [1149, 182] on li "Remotual" at bounding box center [1226, 195] width 297 height 31
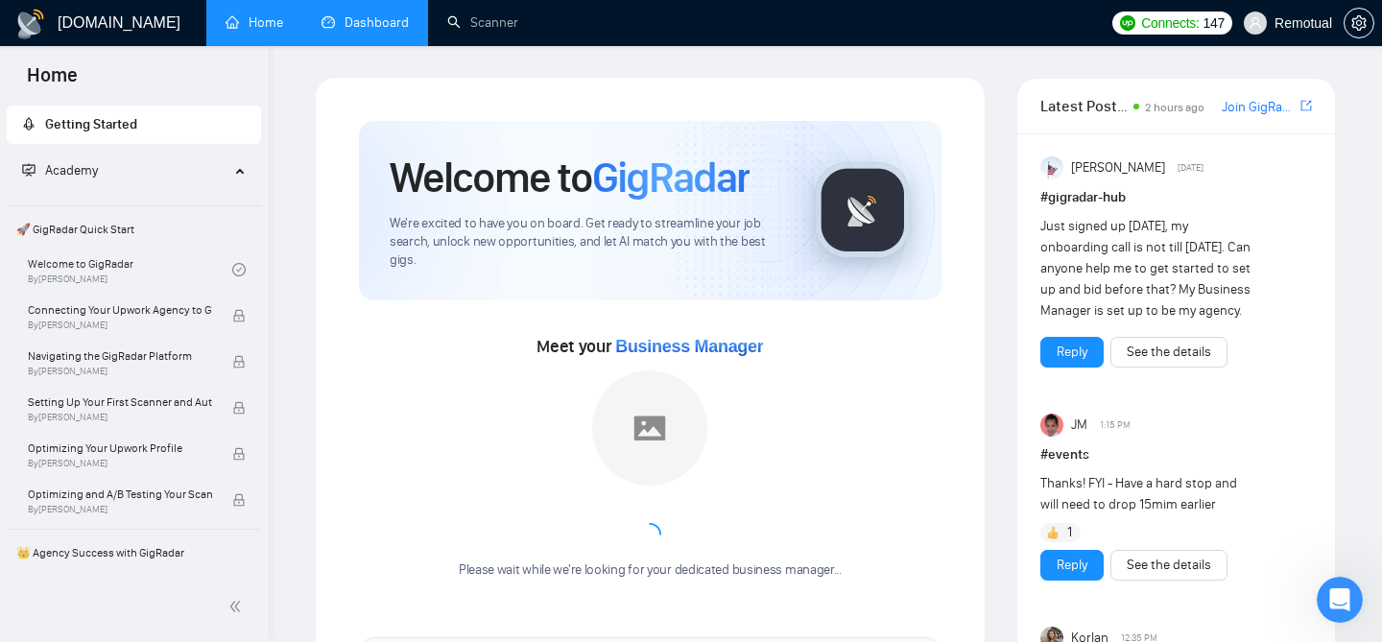
click at [385, 25] on link "Dashboard" at bounding box center [365, 22] width 87 height 16
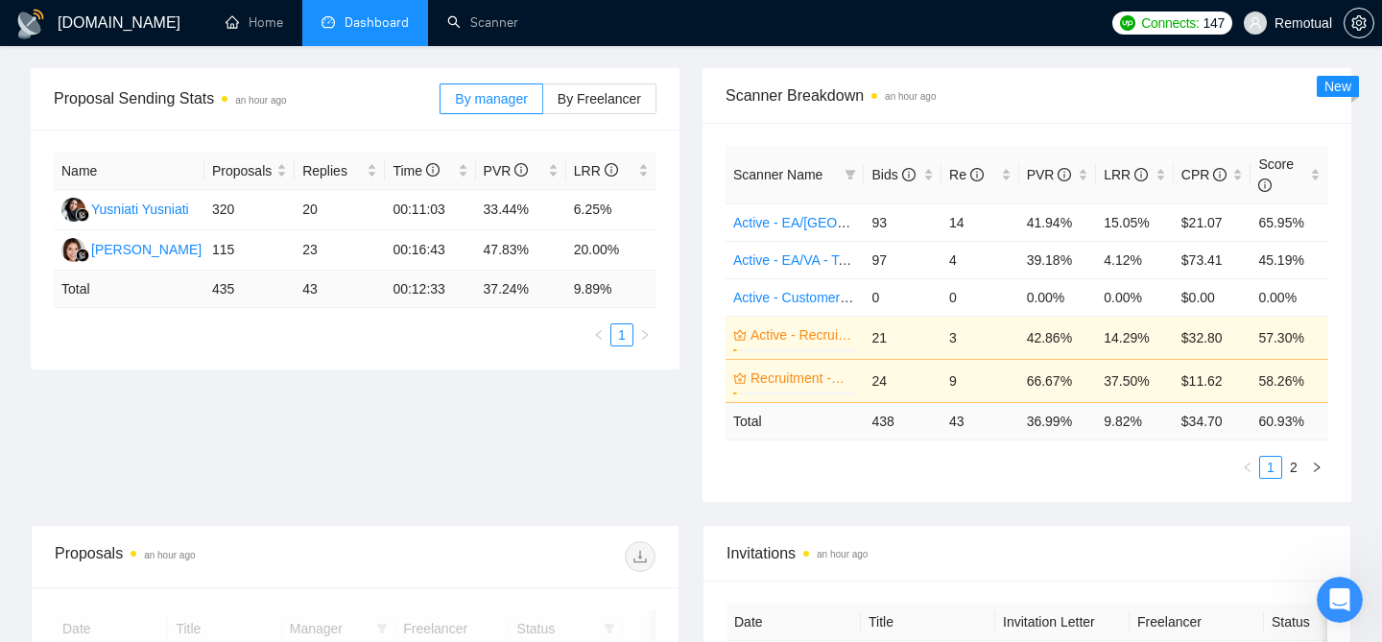
scroll to position [284, 0]
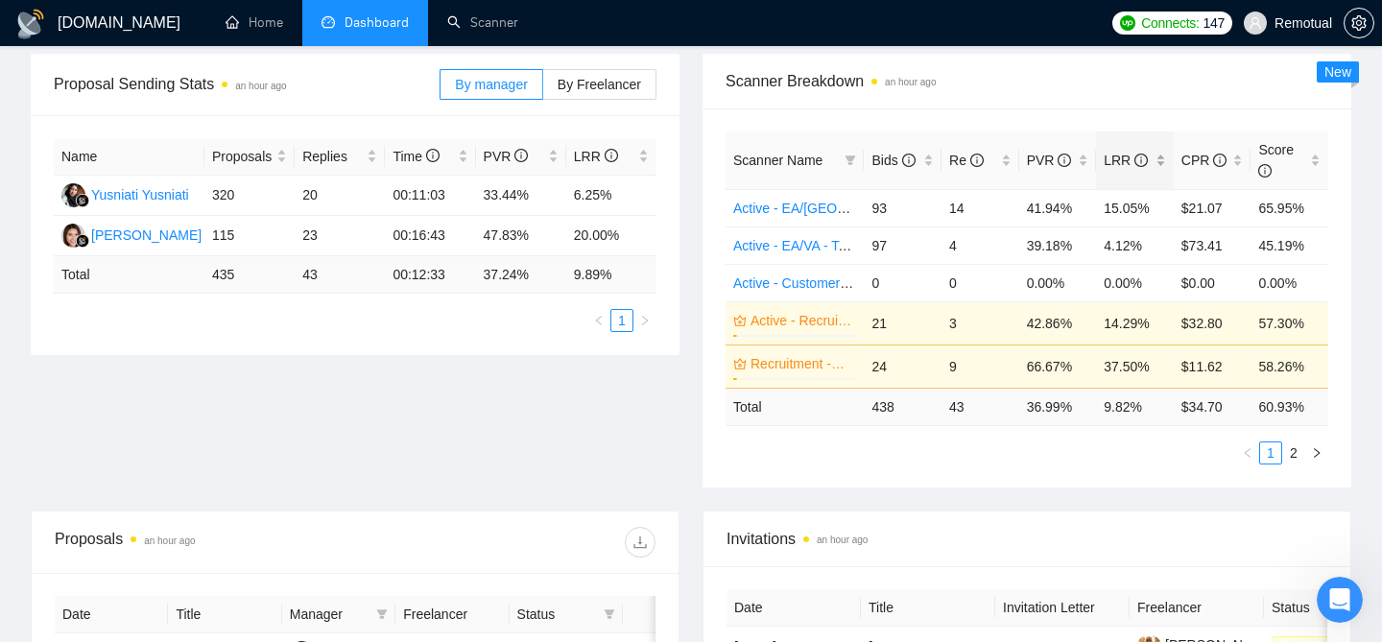
click at [1166, 160] on div "LRR" at bounding box center [1135, 160] width 62 height 21
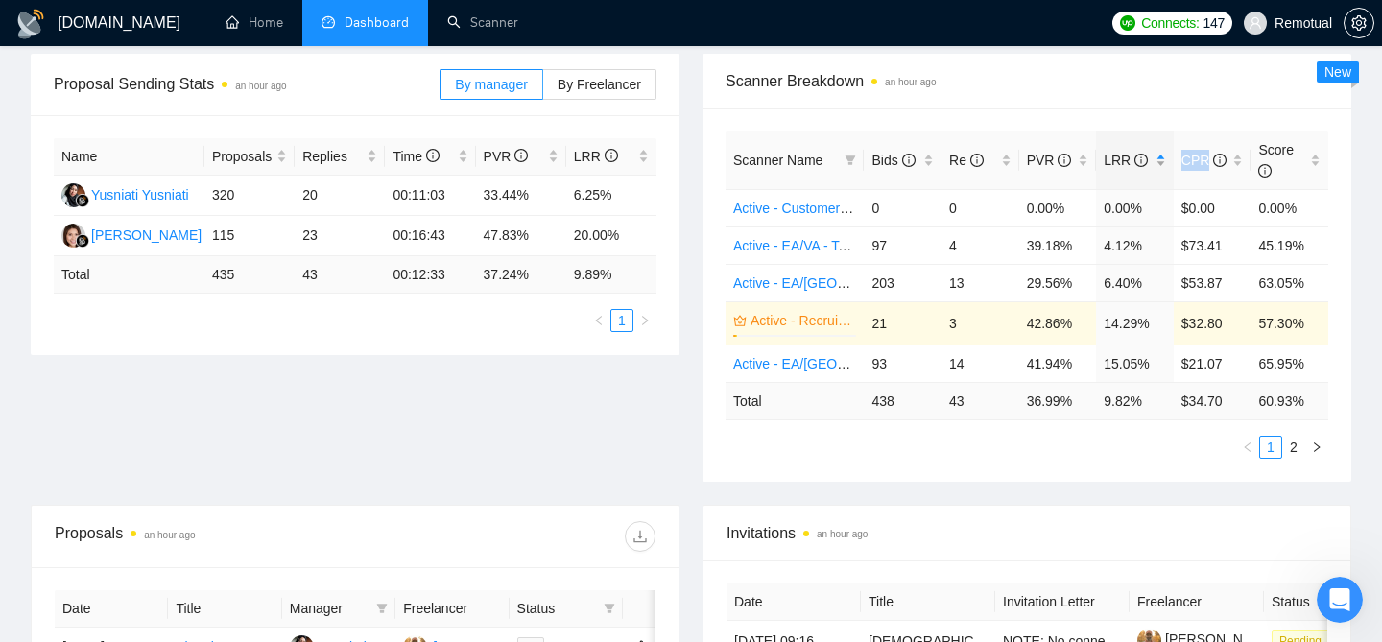
click at [1166, 160] on div "LRR" at bounding box center [1135, 160] width 62 height 21
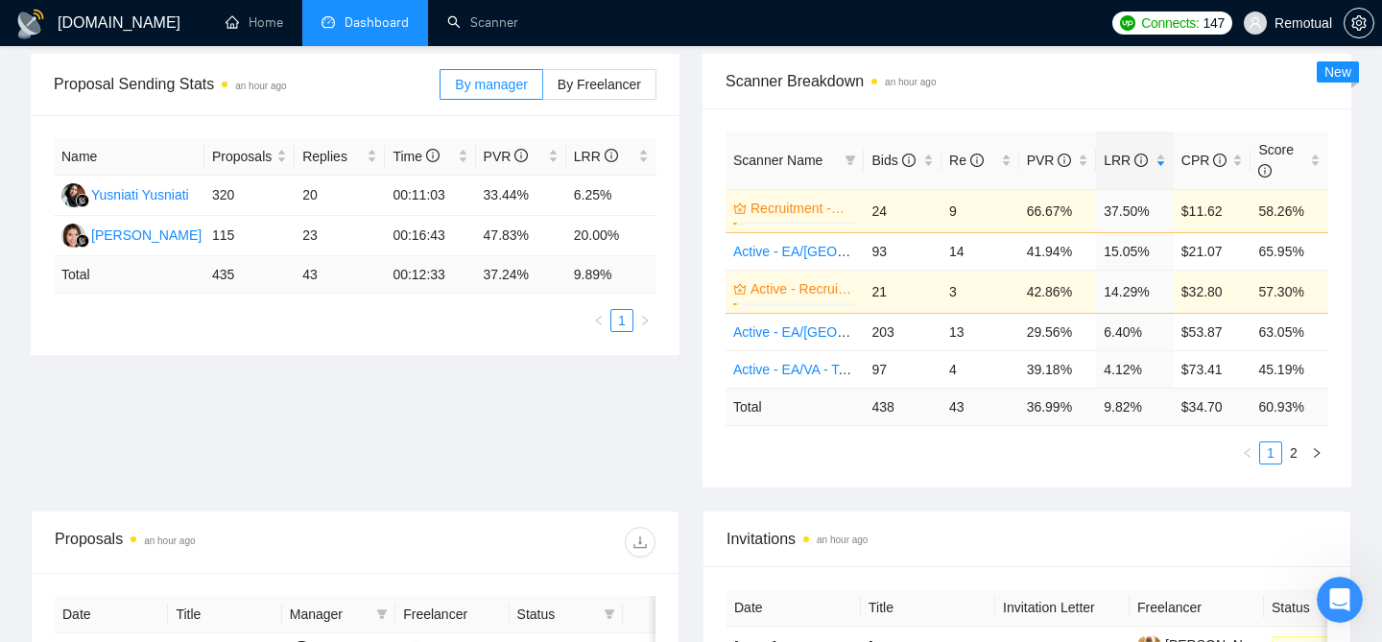
click at [1132, 130] on div "Scanner Name Bids Re PVR LRR CPR Score Recruitment -Dilip - US ONLY 3% 24 9 66.…" at bounding box center [1027, 297] width 649 height 379
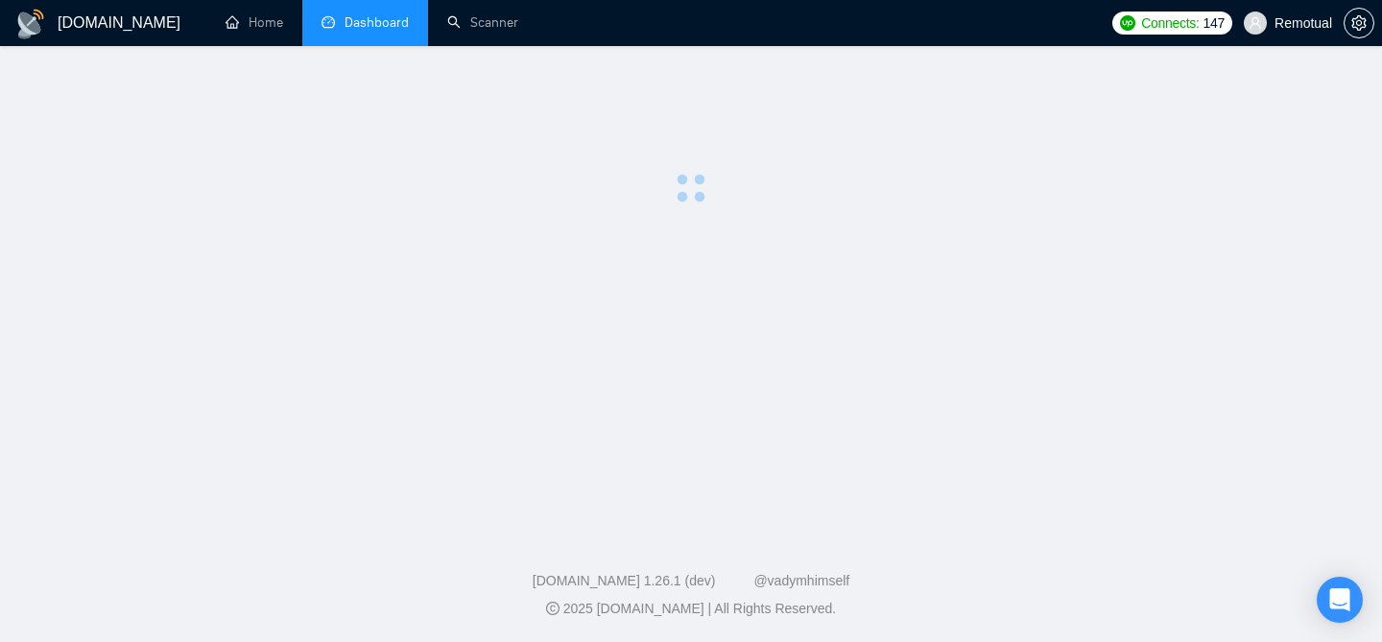
scroll to position [284, 0]
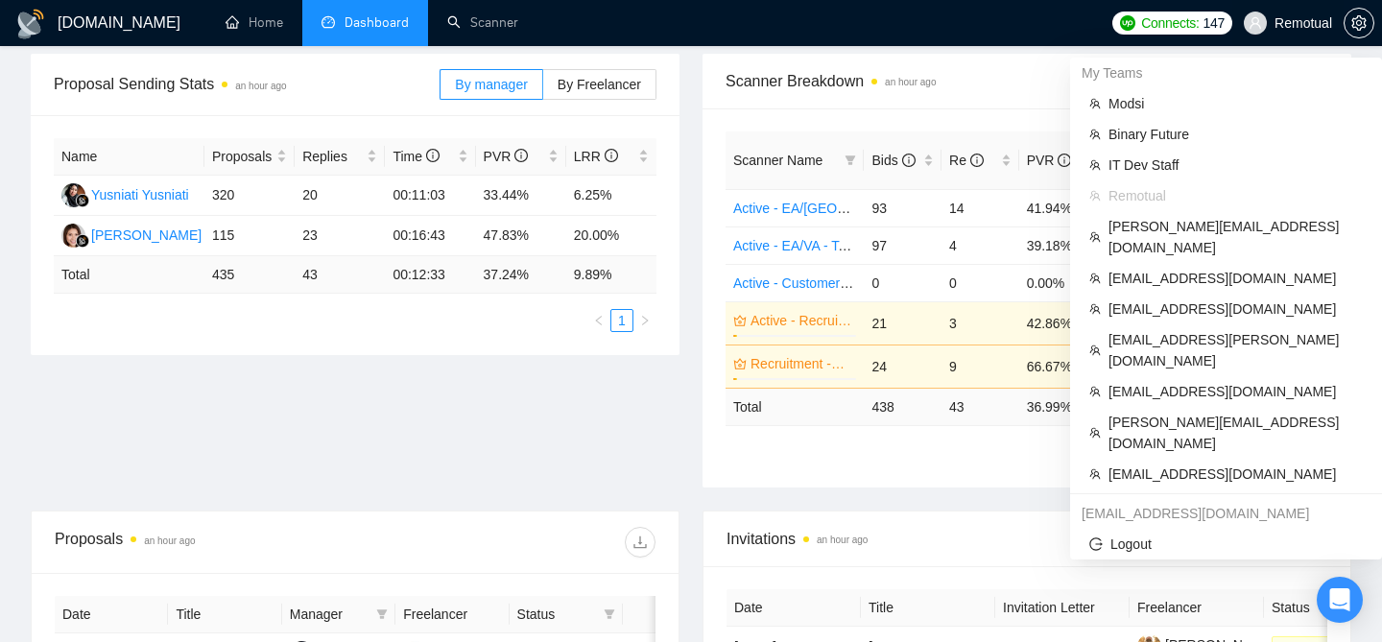
click at [1313, 34] on span "Remotual" at bounding box center [1288, 22] width 111 height 61
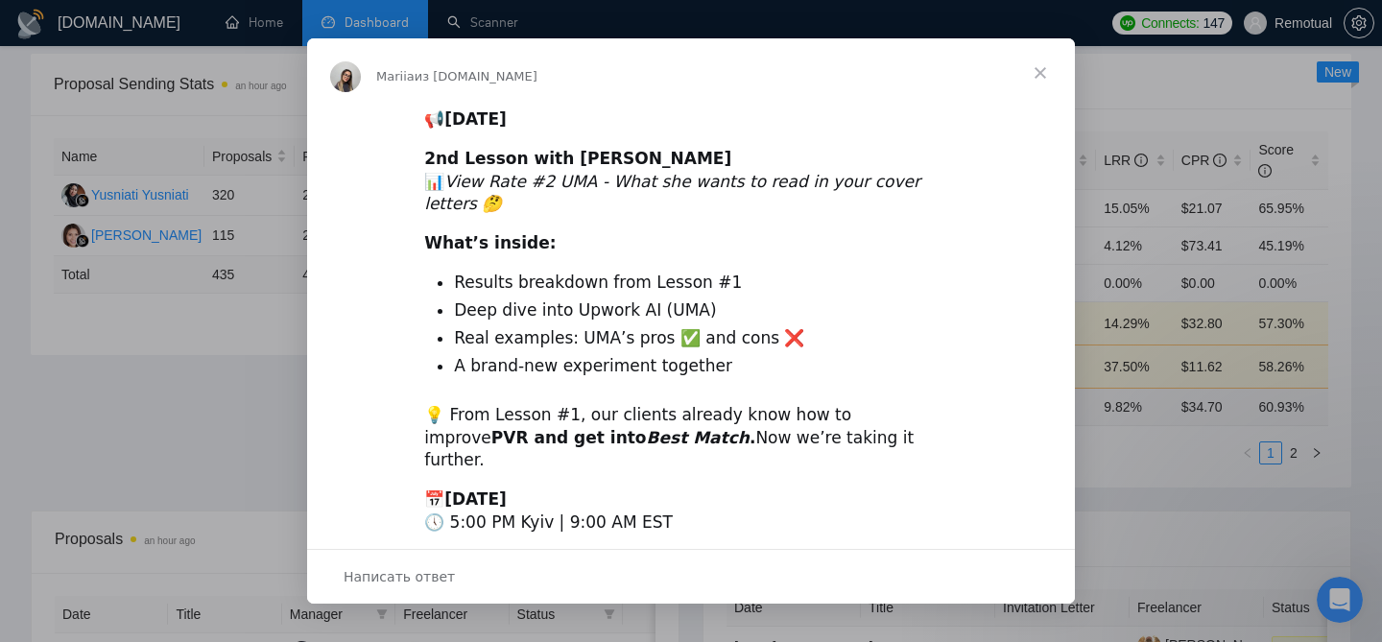
scroll to position [0, 0]
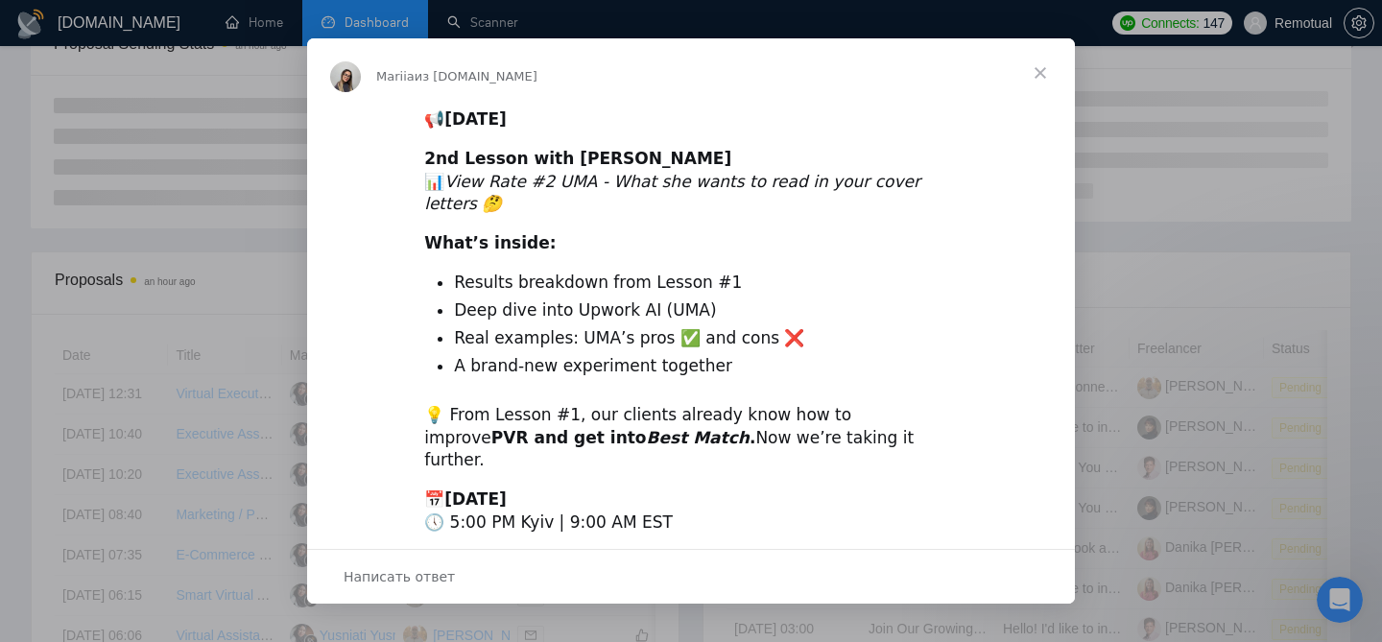
click at [1038, 76] on span "Закрыть" at bounding box center [1040, 72] width 69 height 69
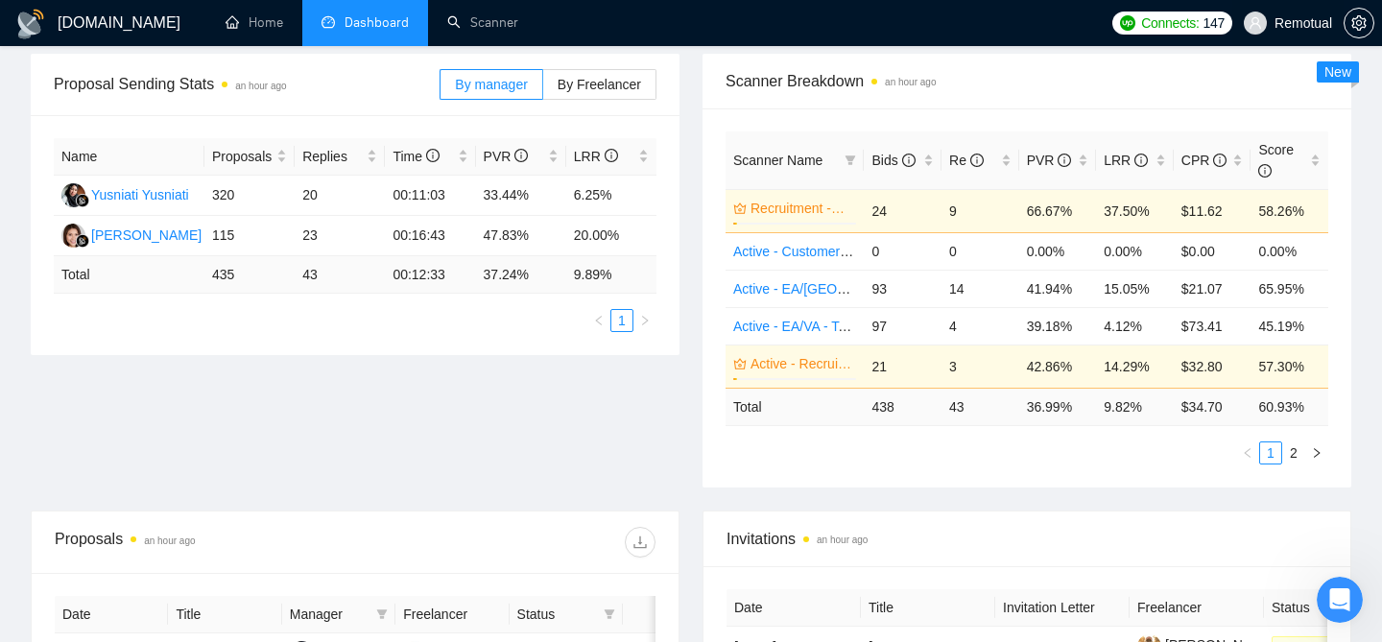
click at [1269, 29] on span "Remotual" at bounding box center [1288, 22] width 111 height 61
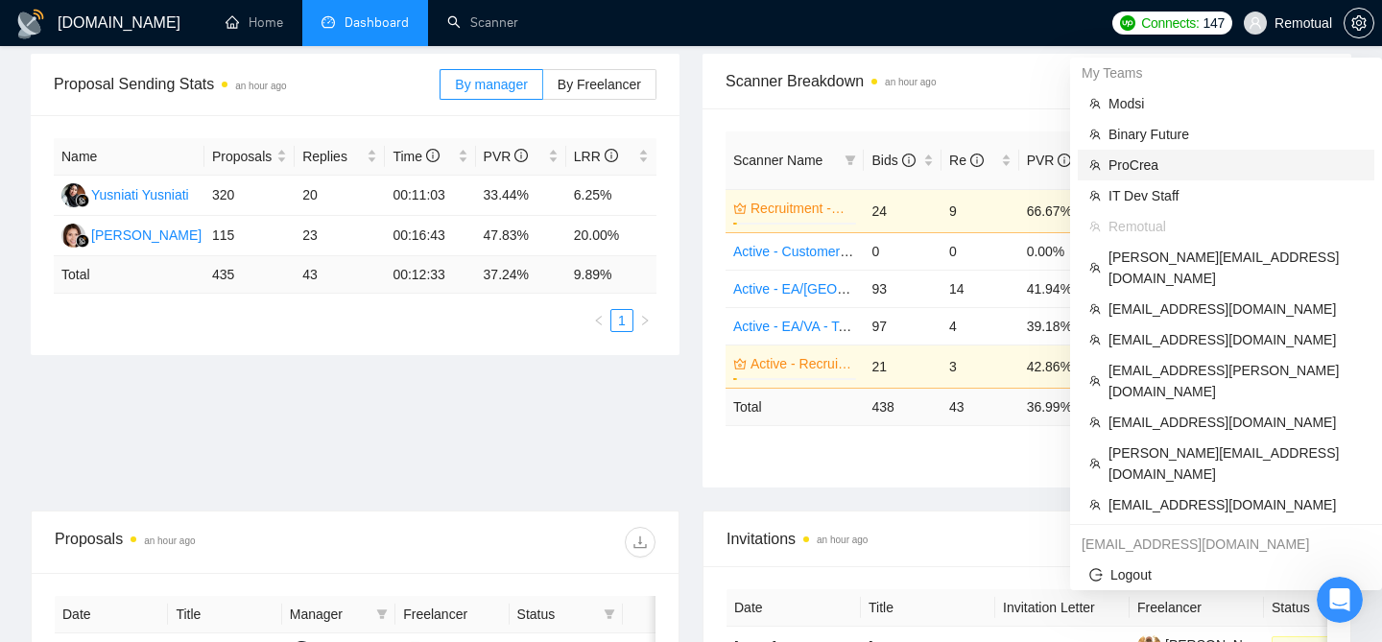
click at [1166, 165] on span "ProCrea" at bounding box center [1236, 165] width 254 height 21
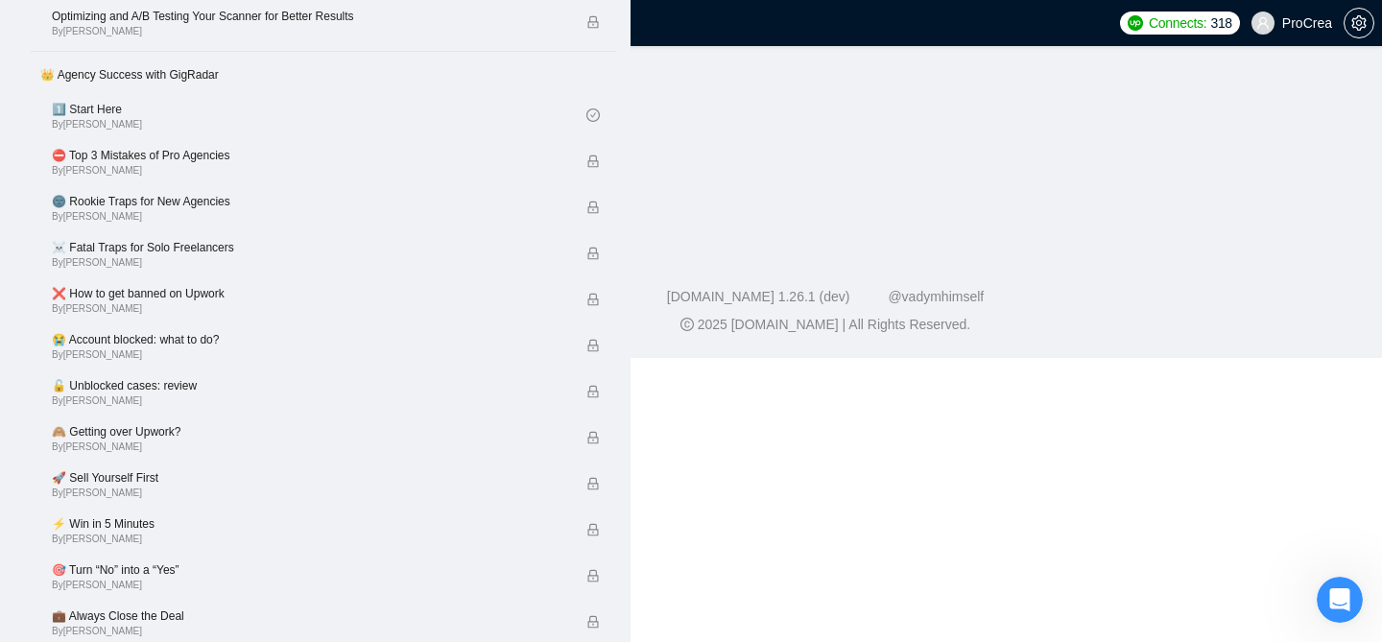
scroll to position [173, 0]
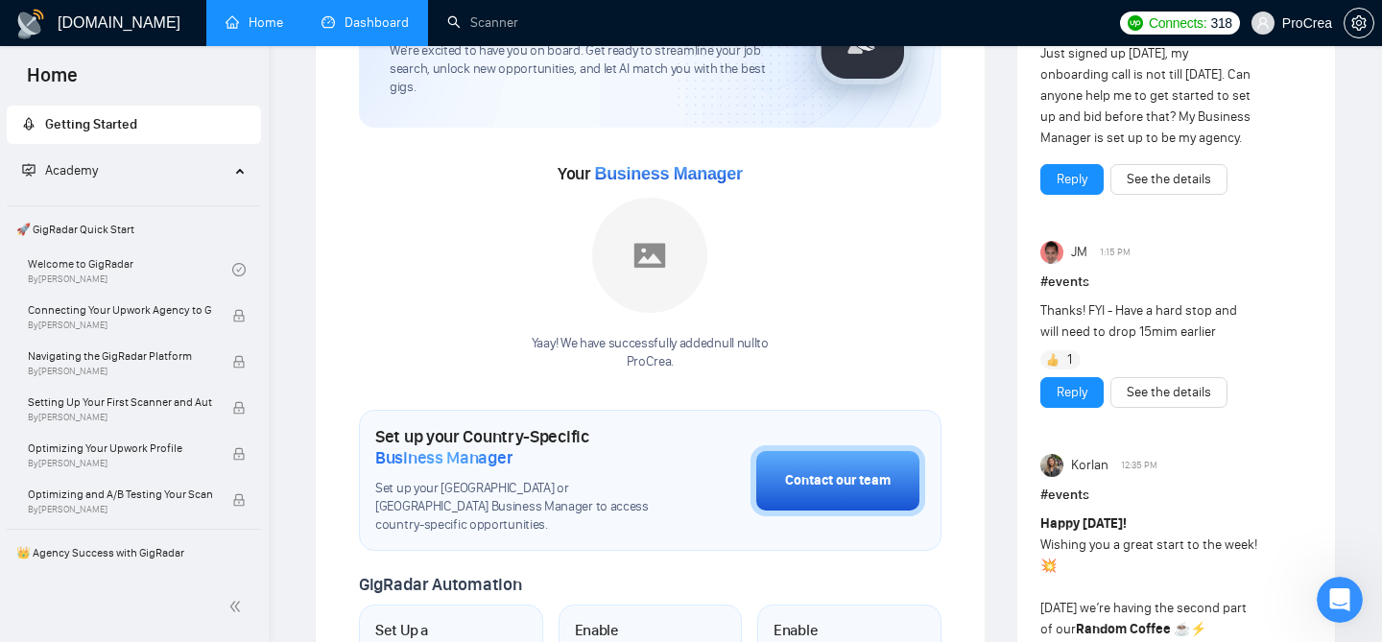
click at [388, 31] on link "Dashboard" at bounding box center [365, 22] width 87 height 16
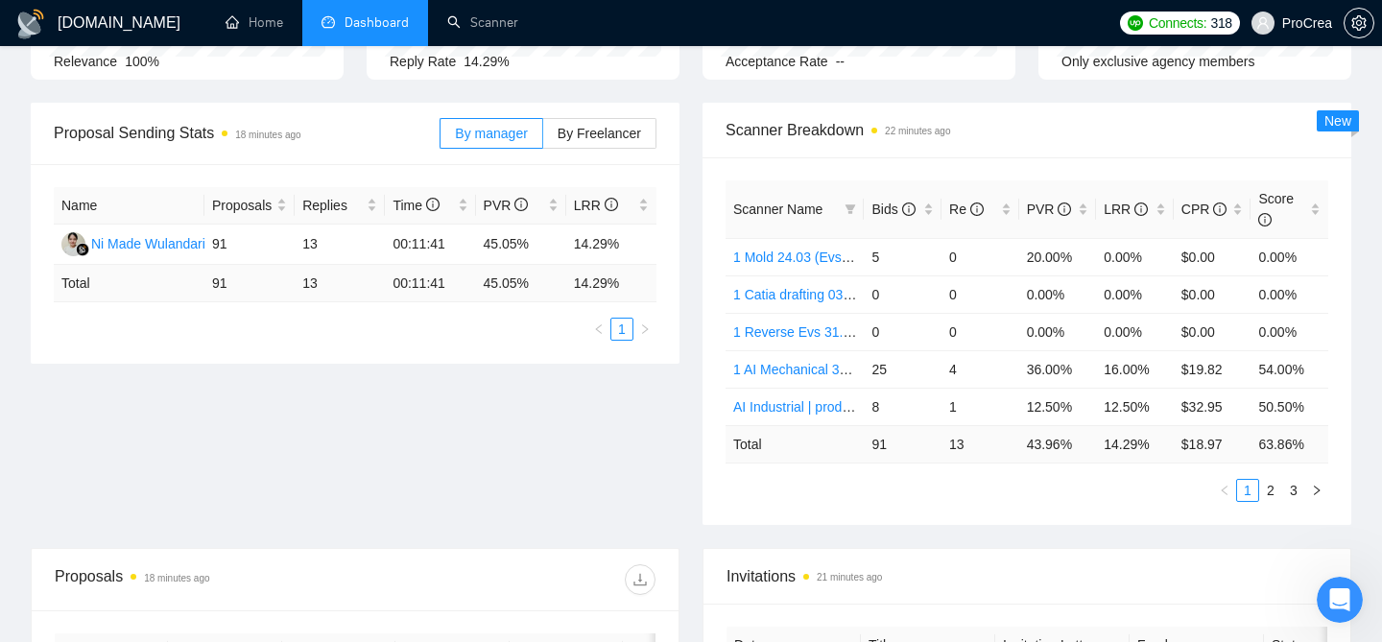
scroll to position [236, 0]
click at [1164, 211] on div "LRR" at bounding box center [1135, 208] width 62 height 21
click at [1136, 167] on div "Scanner Name Bids Re PVR LRR CPR Score 1 Plastic 31.01 Evs 7 2 71.43% 28.57% $1…" at bounding box center [1027, 340] width 649 height 368
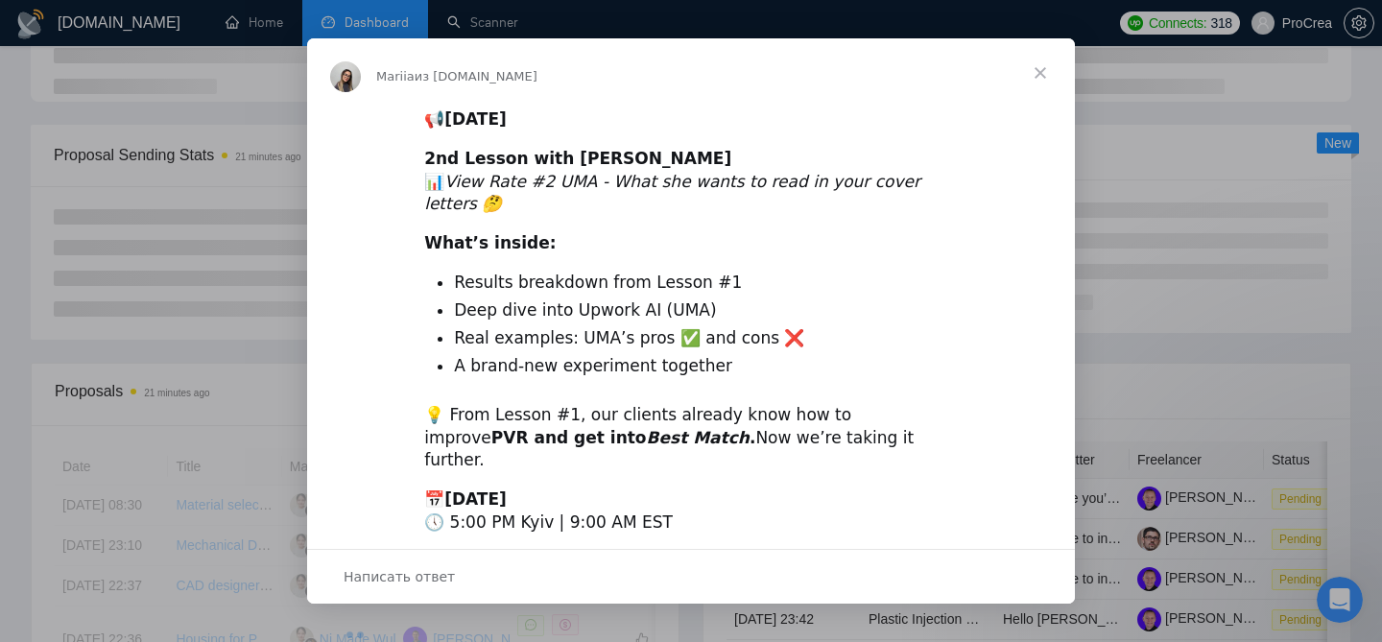
click at [1051, 74] on span "Закрыть" at bounding box center [1040, 72] width 69 height 69
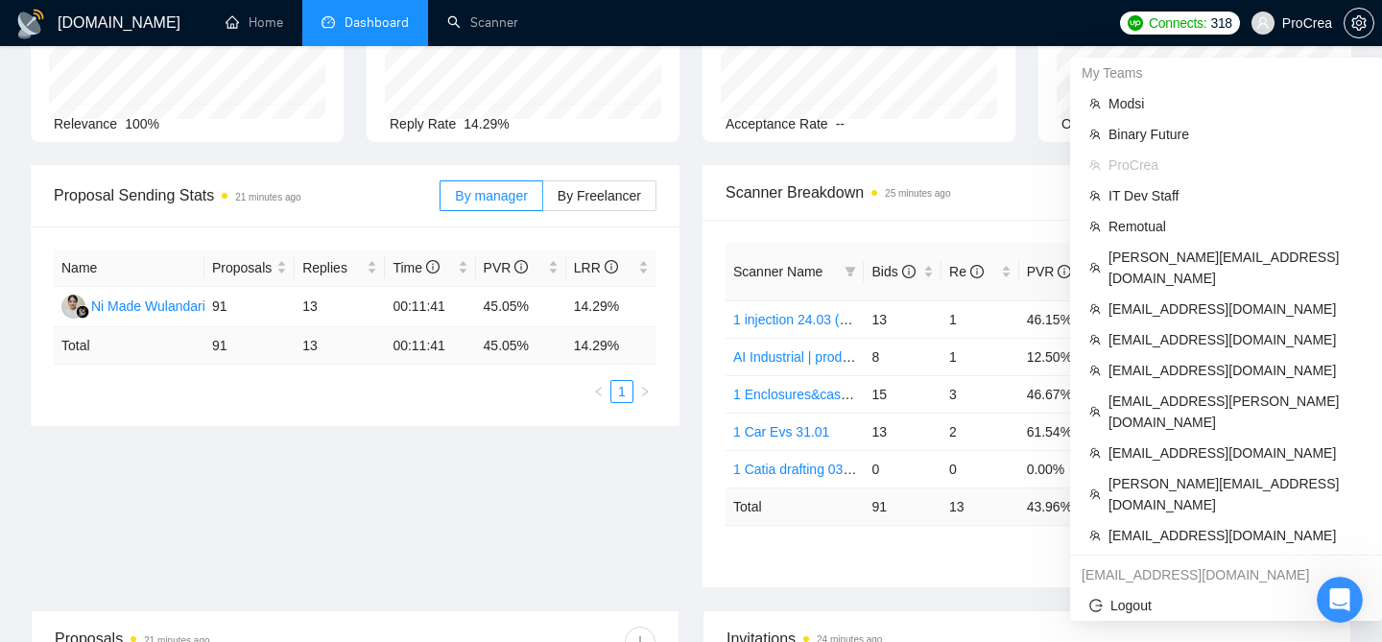
click at [1289, 31] on span "ProCrea" at bounding box center [1292, 22] width 104 height 61
click at [1166, 299] on span "[EMAIL_ADDRESS][DOMAIN_NAME]" at bounding box center [1236, 309] width 254 height 21
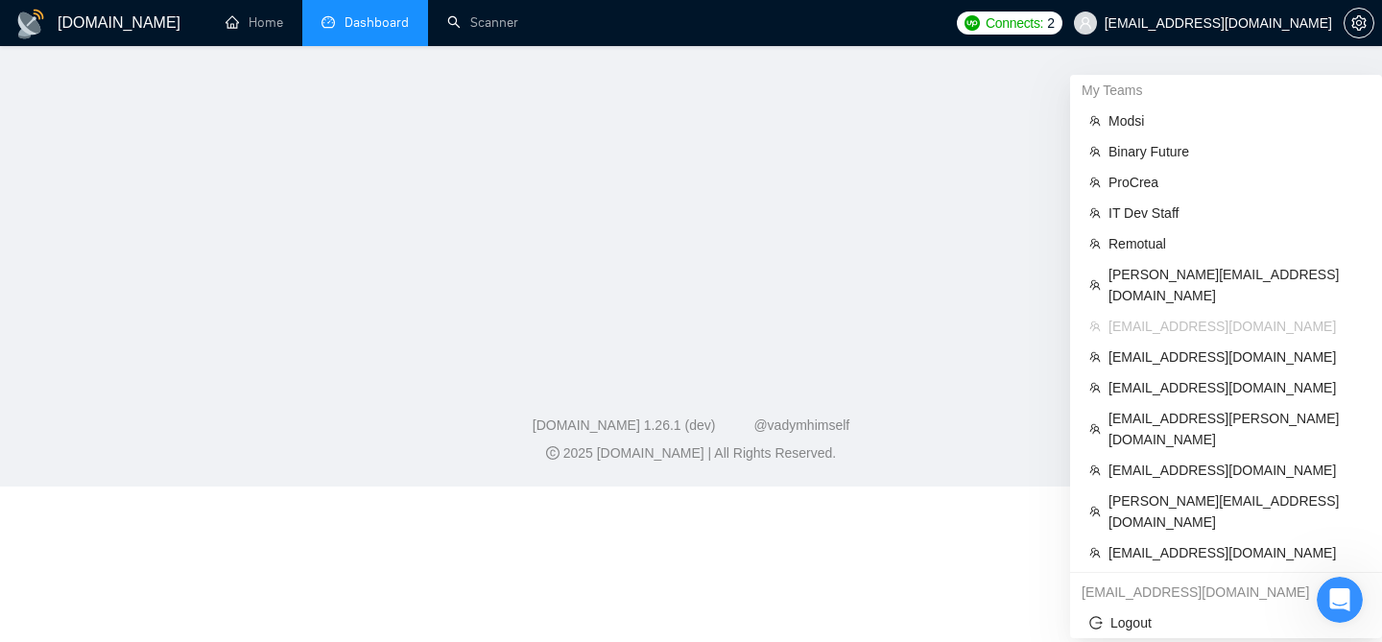
scroll to position [92, 0]
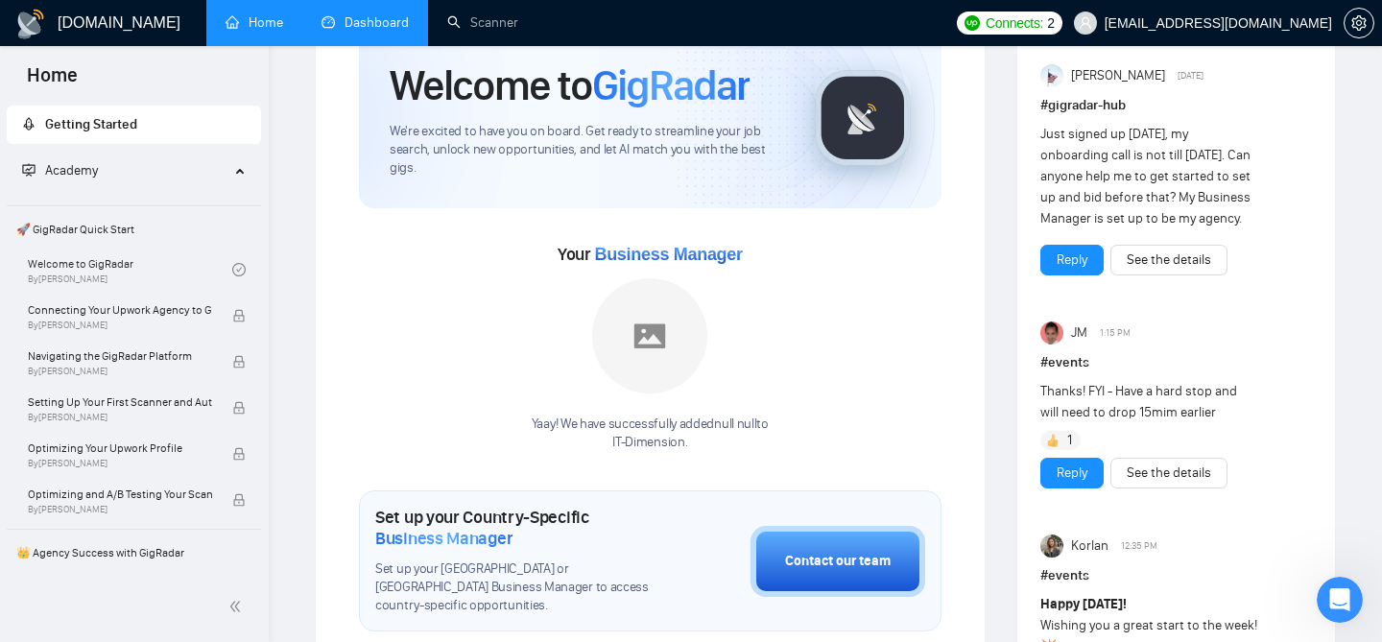
click at [351, 20] on link "Dashboard" at bounding box center [365, 22] width 87 height 16
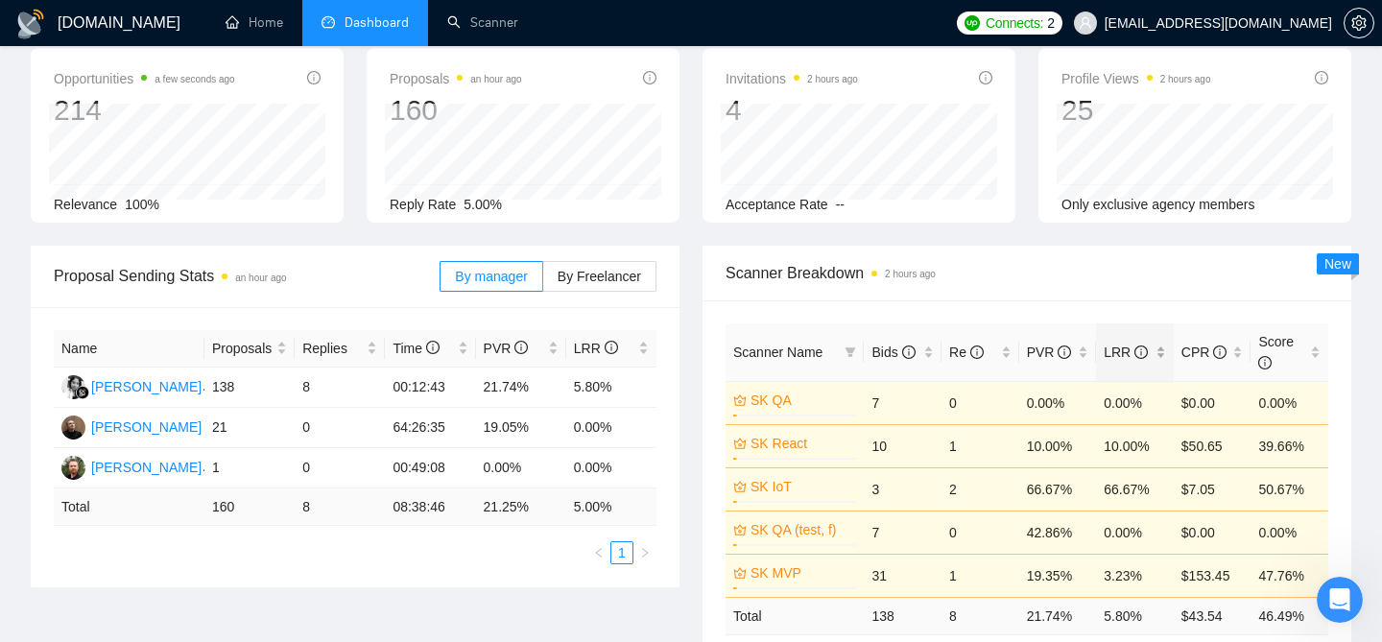
click at [1161, 353] on div "LRR" at bounding box center [1135, 352] width 62 height 21
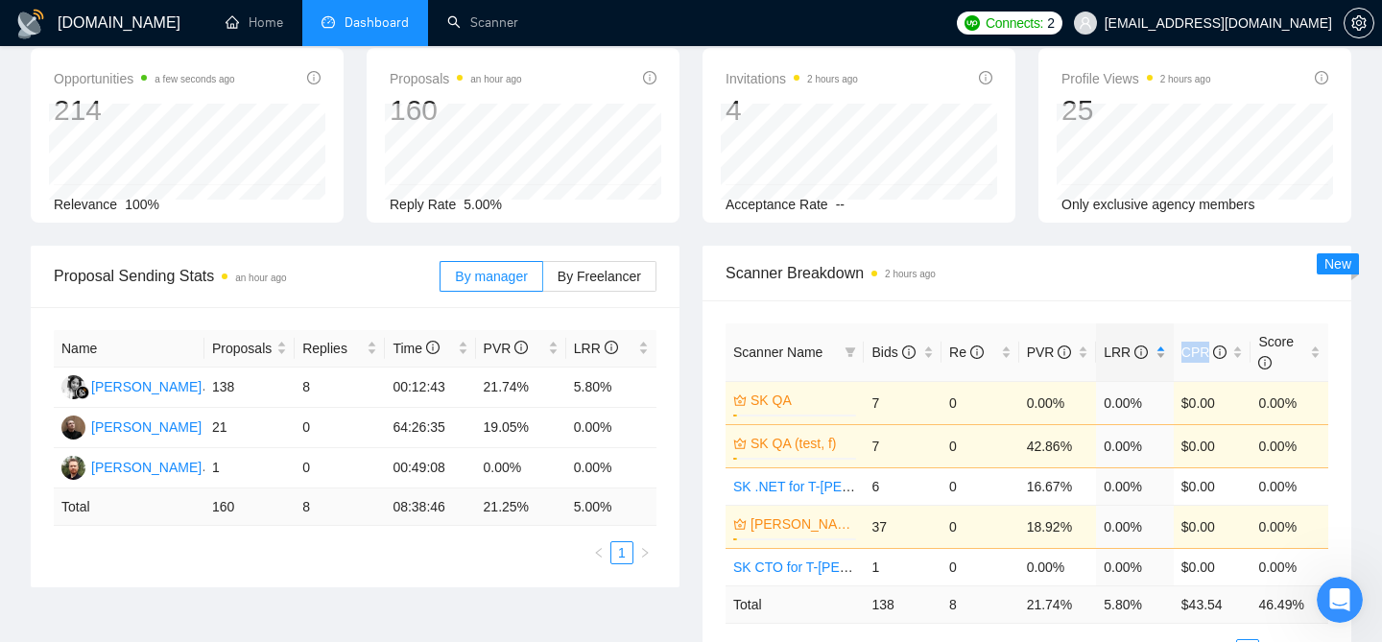
click at [1161, 353] on div "LRR" at bounding box center [1135, 352] width 62 height 21
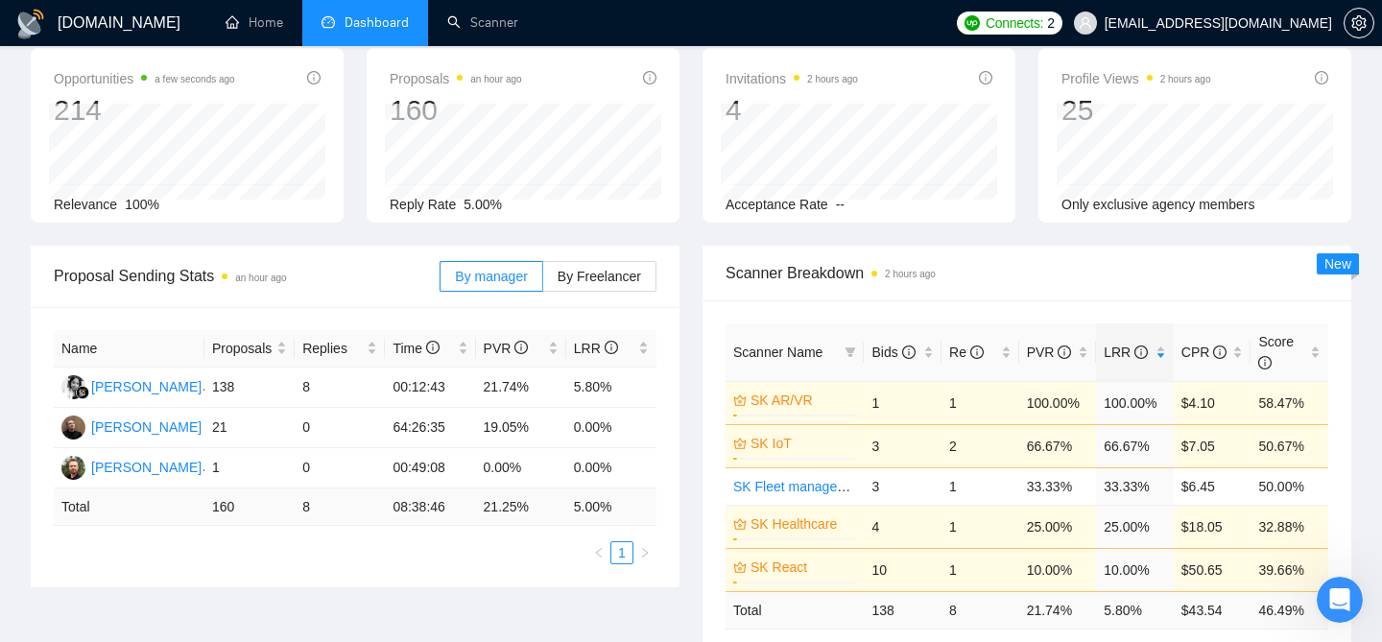
click at [1097, 288] on div "Scanner Breakdown 2 hours ago" at bounding box center [1027, 273] width 603 height 55
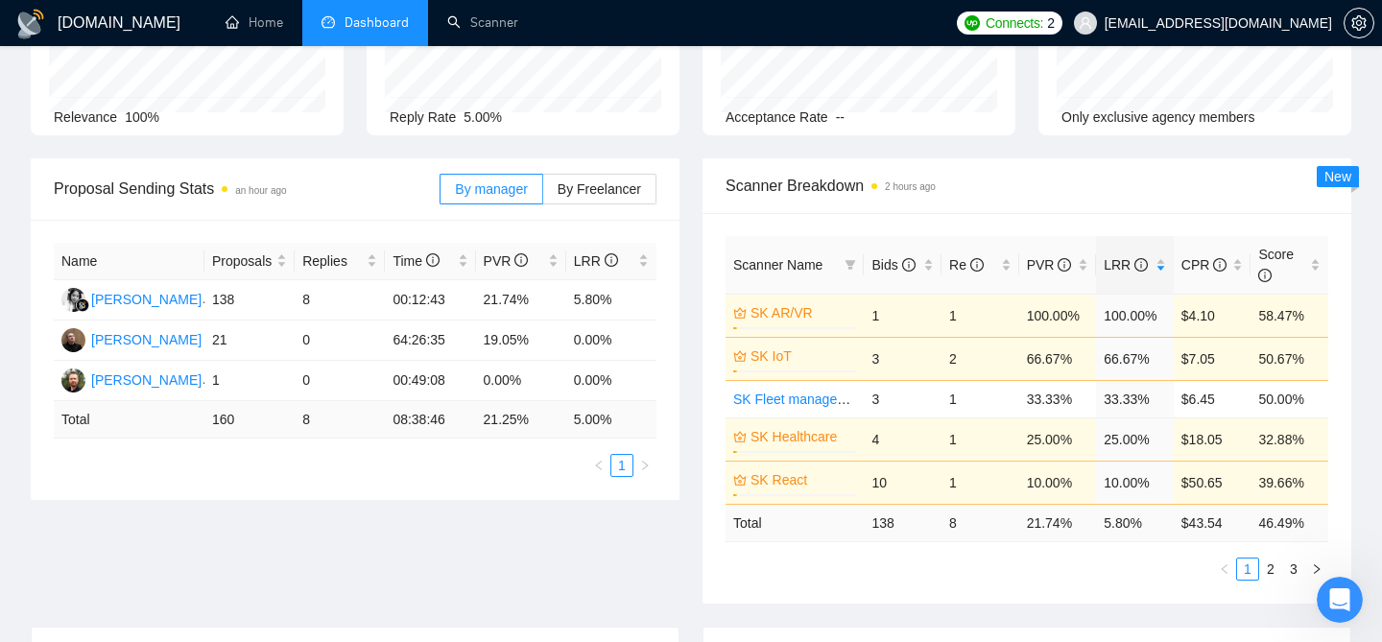
scroll to position [194, 0]
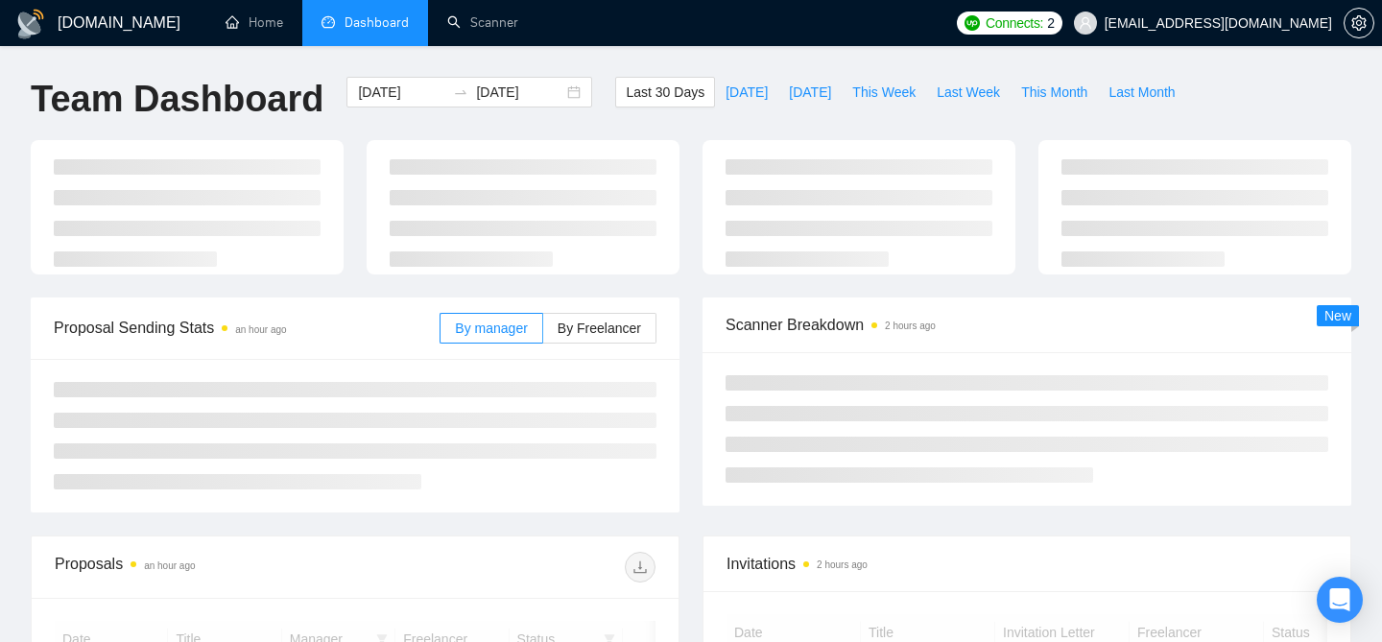
scroll to position [194, 0]
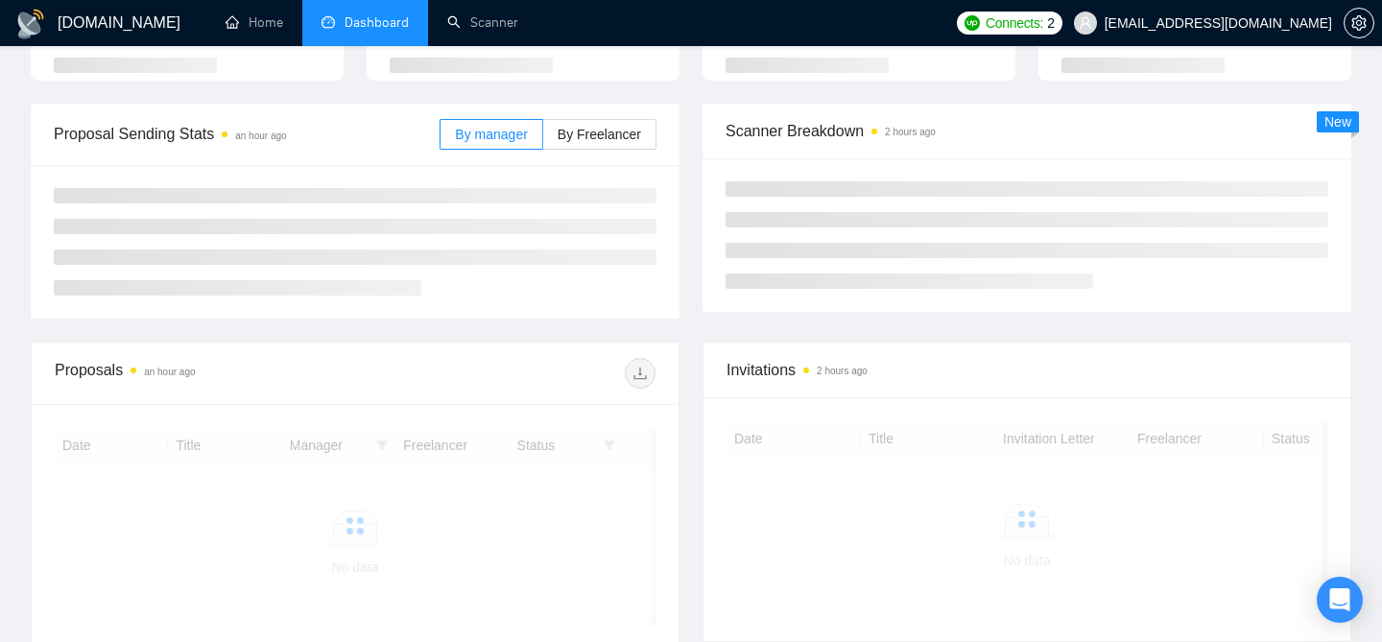
click at [1239, 23] on span "[EMAIL_ADDRESS][DOMAIN_NAME]" at bounding box center [1219, 23] width 228 height 0
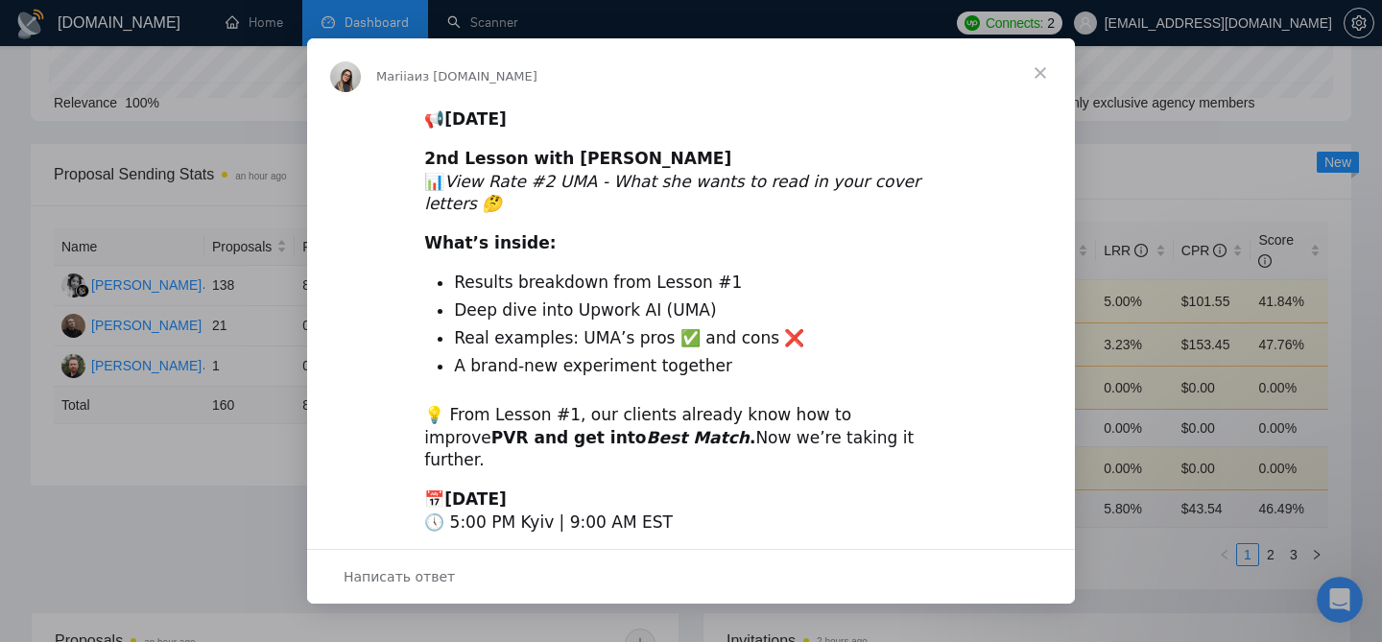
scroll to position [0, 0]
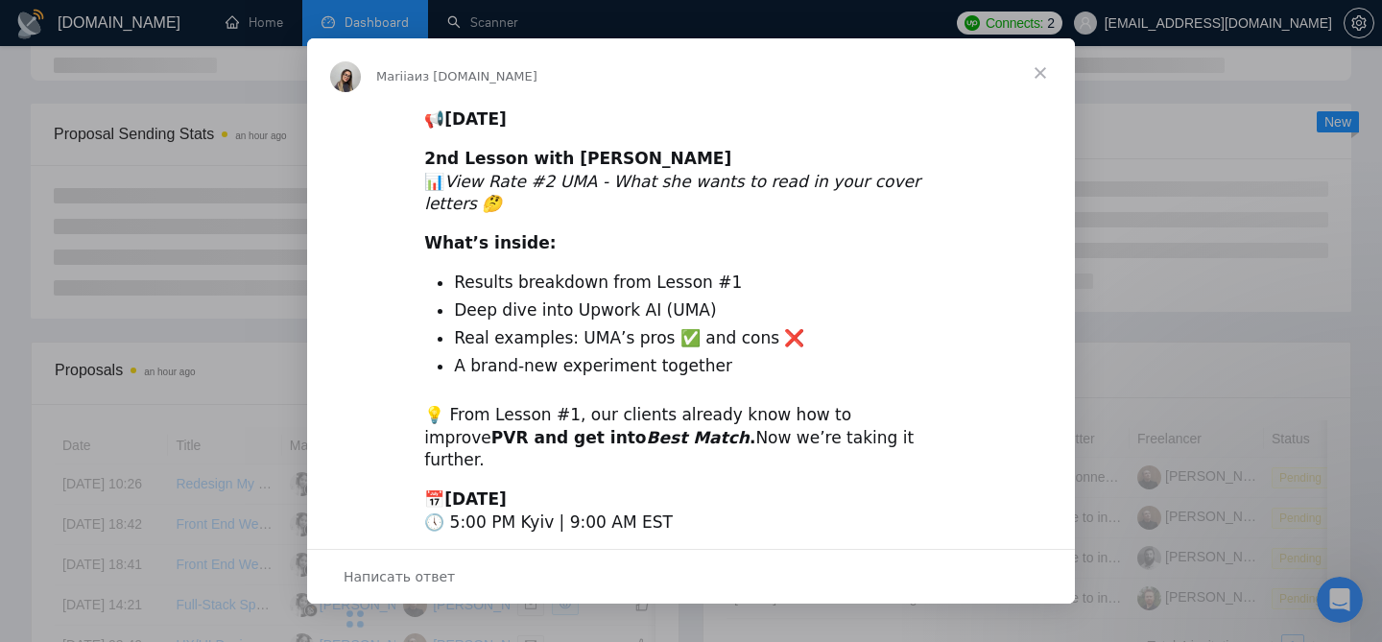
click at [1039, 71] on span "Закрыть" at bounding box center [1040, 72] width 69 height 69
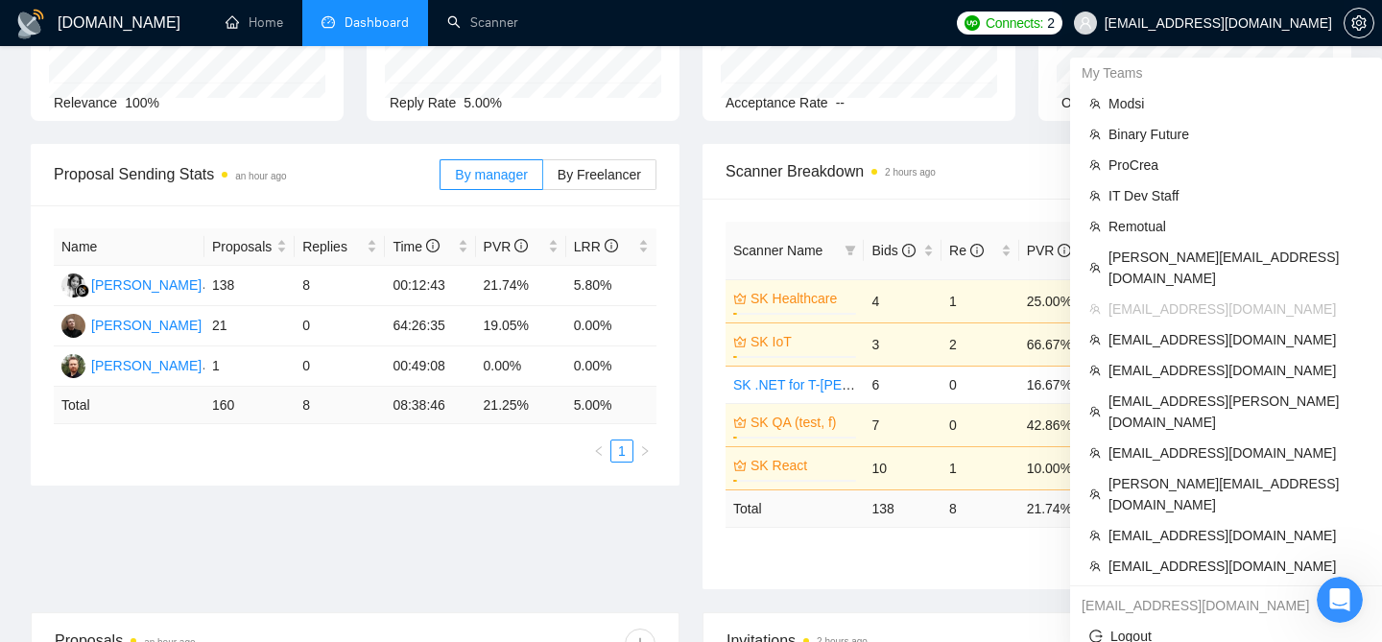
click at [1206, 23] on span "[EMAIL_ADDRESS][DOMAIN_NAME]" at bounding box center [1219, 23] width 228 height 0
click at [1150, 525] on span "miro@novicore.net" at bounding box center [1236, 535] width 254 height 21
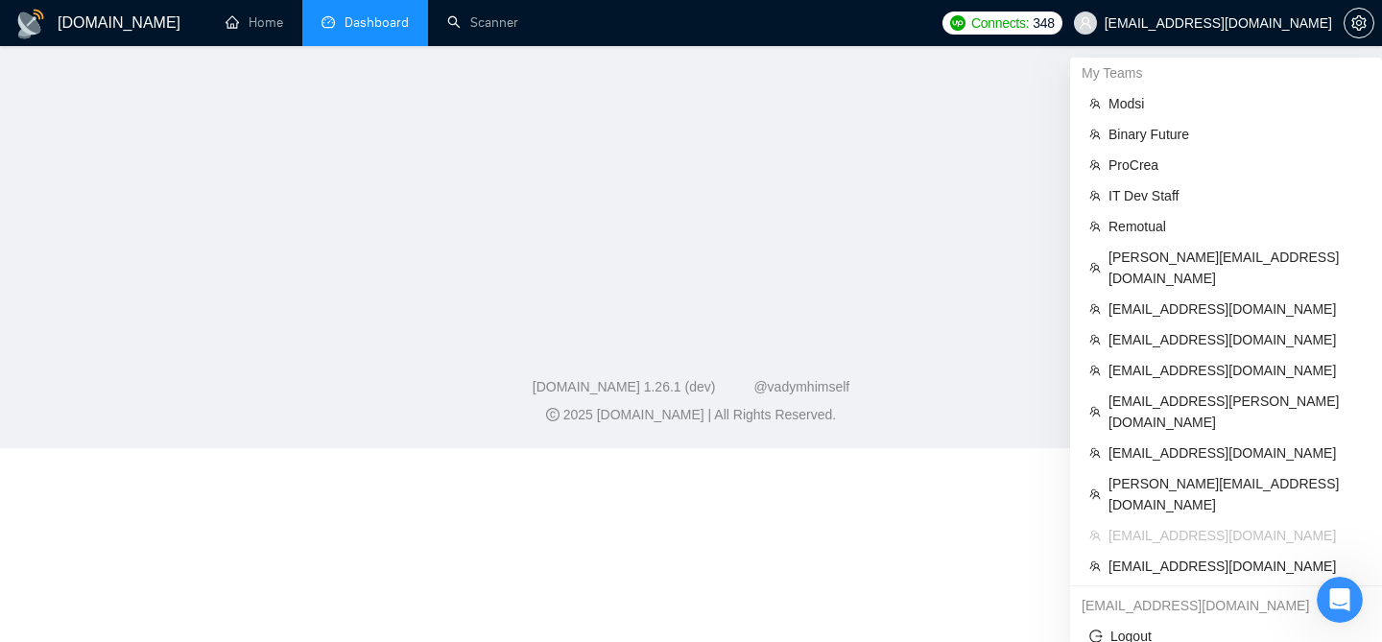
scroll to position [144, 0]
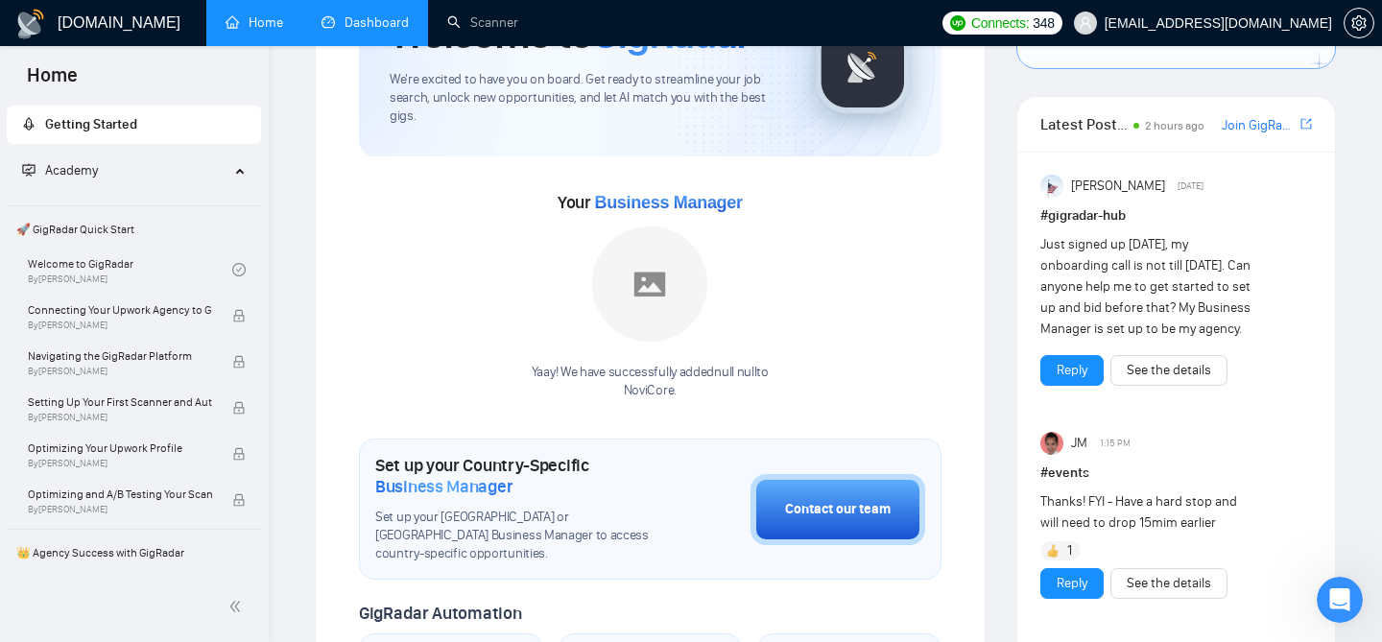
click at [379, 14] on link "Dashboard" at bounding box center [365, 22] width 87 height 16
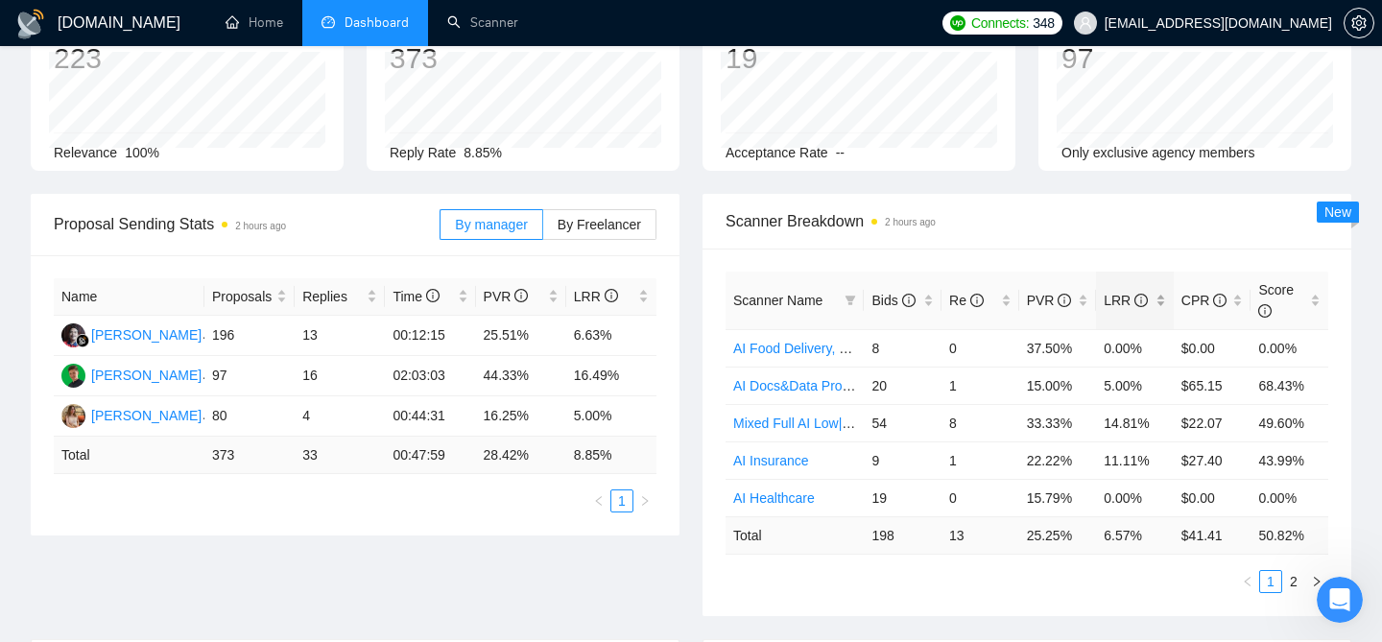
click at [1161, 296] on div "LRR" at bounding box center [1135, 300] width 62 height 21
click at [1120, 222] on span "Scanner Breakdown 2 hours ago" at bounding box center [1027, 221] width 603 height 24
